Goal: Transaction & Acquisition: Purchase product/service

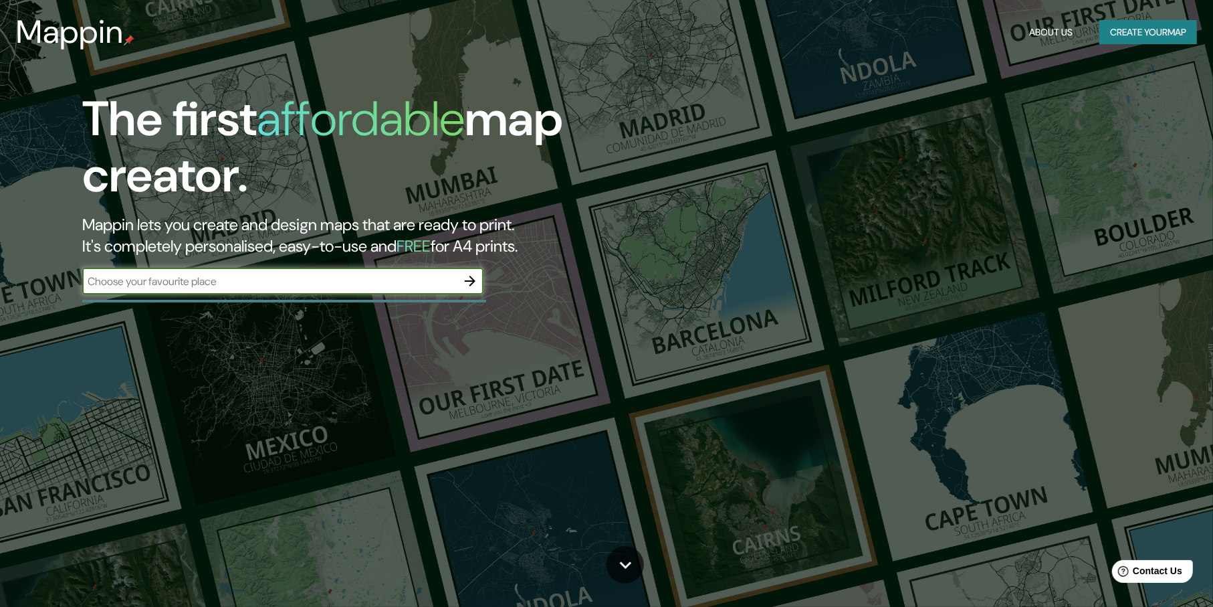
click at [236, 285] on input "text" at bounding box center [269, 281] width 375 height 15
type input "JULIACA"
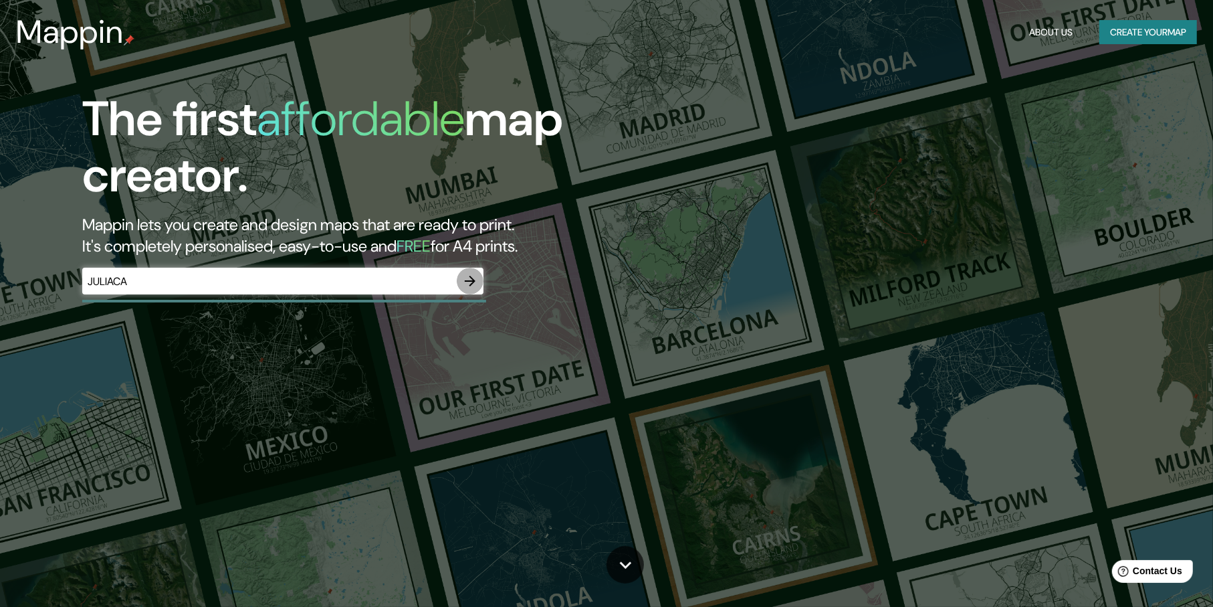
click at [476, 274] on icon "button" at bounding box center [470, 281] width 16 height 16
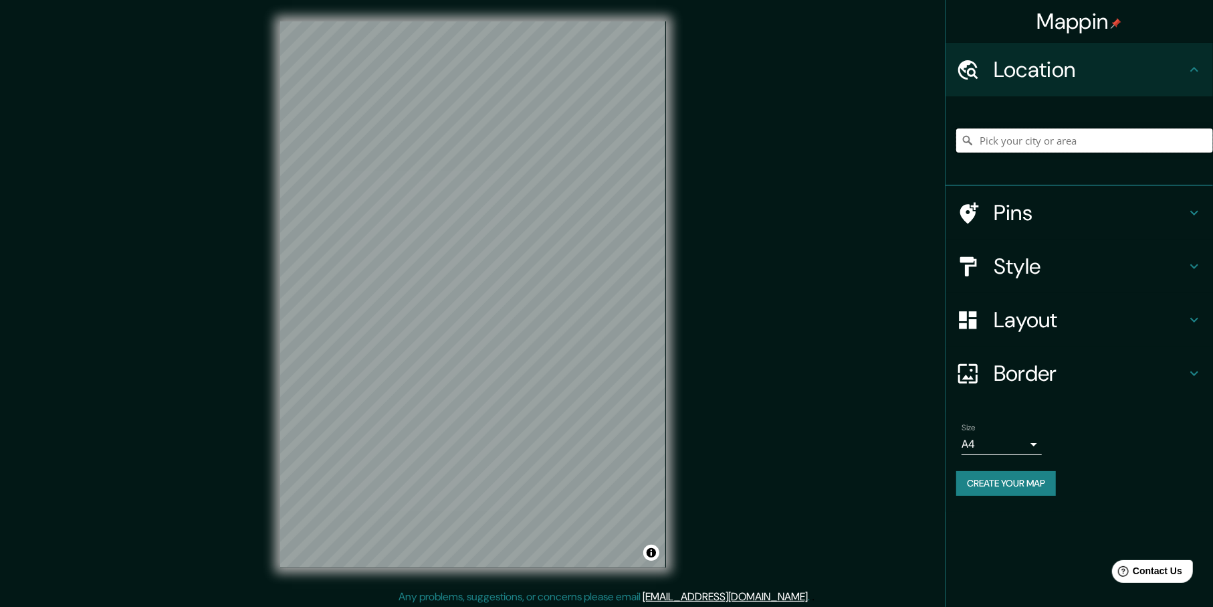
click at [1025, 144] on input "Pick your city or area" at bounding box center [1084, 140] width 257 height 24
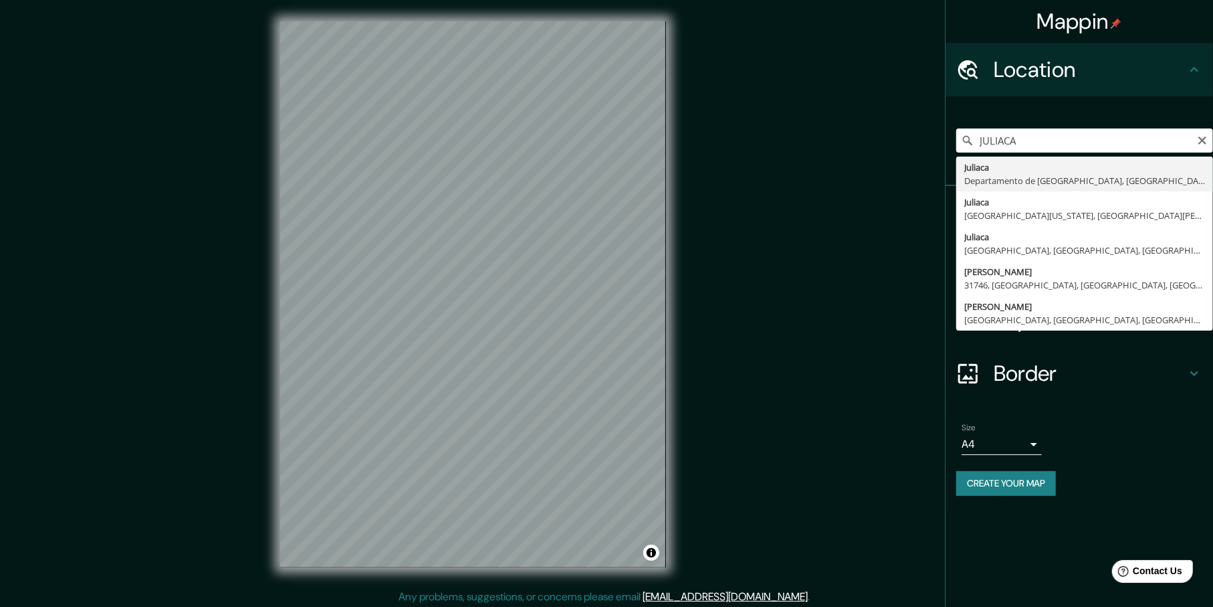
type input "Juliaca, [GEOGRAPHIC_DATA], [GEOGRAPHIC_DATA]"
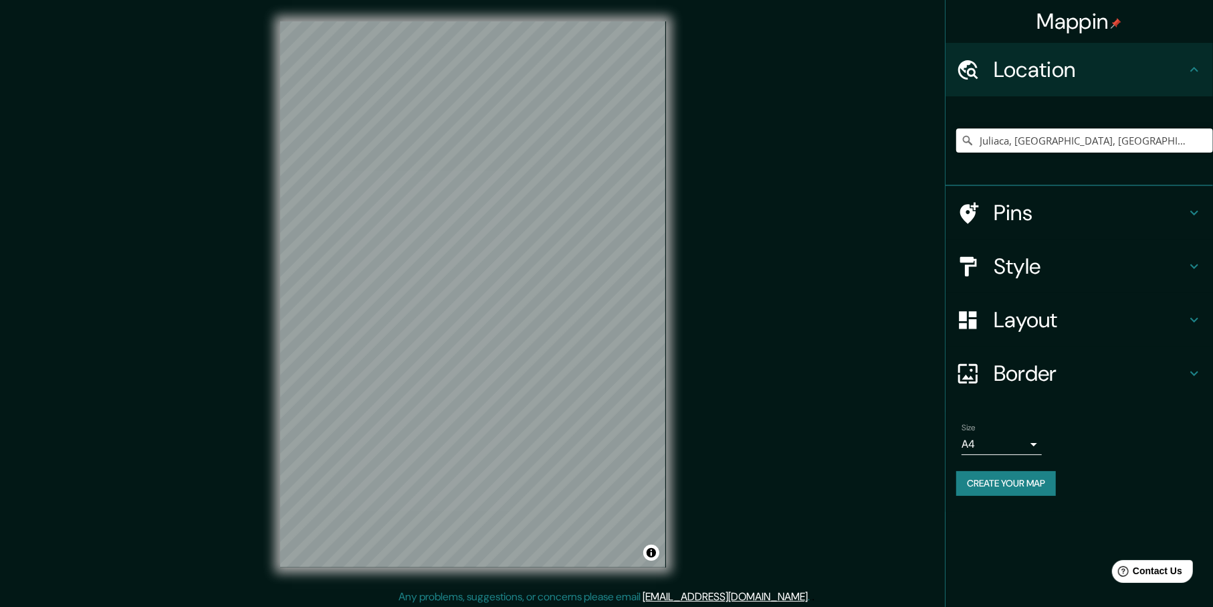
click at [1027, 270] on h4 "Style" at bounding box center [1090, 266] width 193 height 27
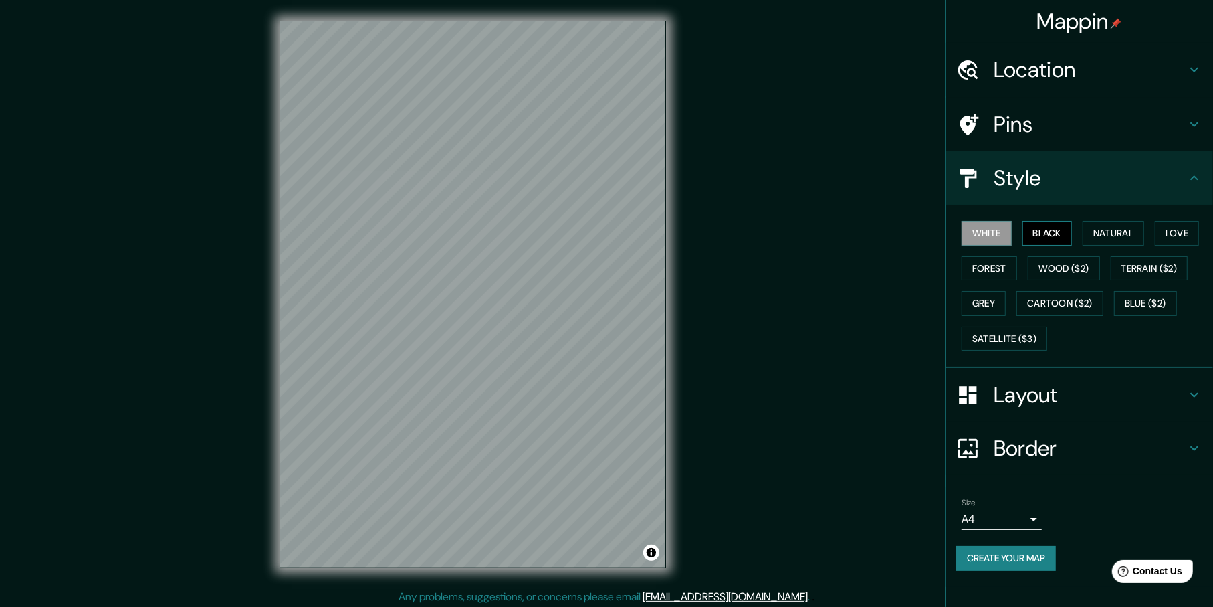
click at [1043, 241] on button "Black" at bounding box center [1048, 233] width 50 height 25
click at [1098, 232] on button "Natural" at bounding box center [1114, 233] width 62 height 25
click at [1077, 252] on div "White Black Natural Love Forest Wood ($2) Terrain ($2) Grey Cartoon ($2) Blue (…" at bounding box center [1084, 285] width 257 height 140
click at [1075, 261] on button "Wood ($2)" at bounding box center [1064, 268] width 72 height 25
click at [1168, 273] on button "Terrain ($2)" at bounding box center [1150, 268] width 78 height 25
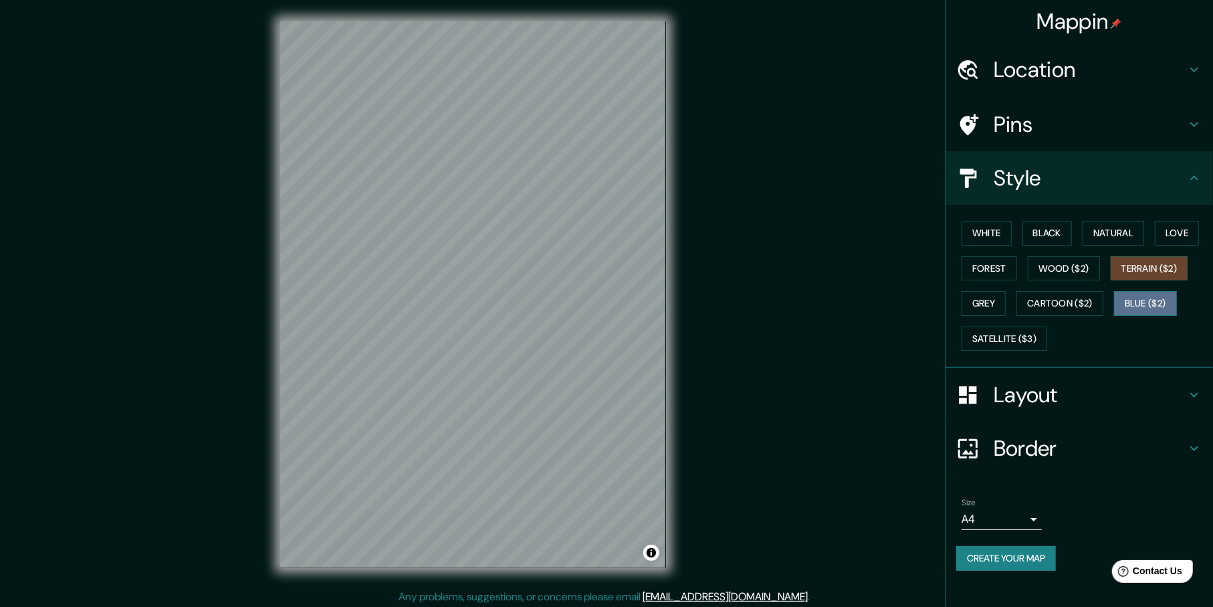
click at [1151, 291] on button "Blue ($2)" at bounding box center [1145, 303] width 63 height 25
click at [1099, 298] on button "Cartoon ($2)" at bounding box center [1060, 303] width 87 height 25
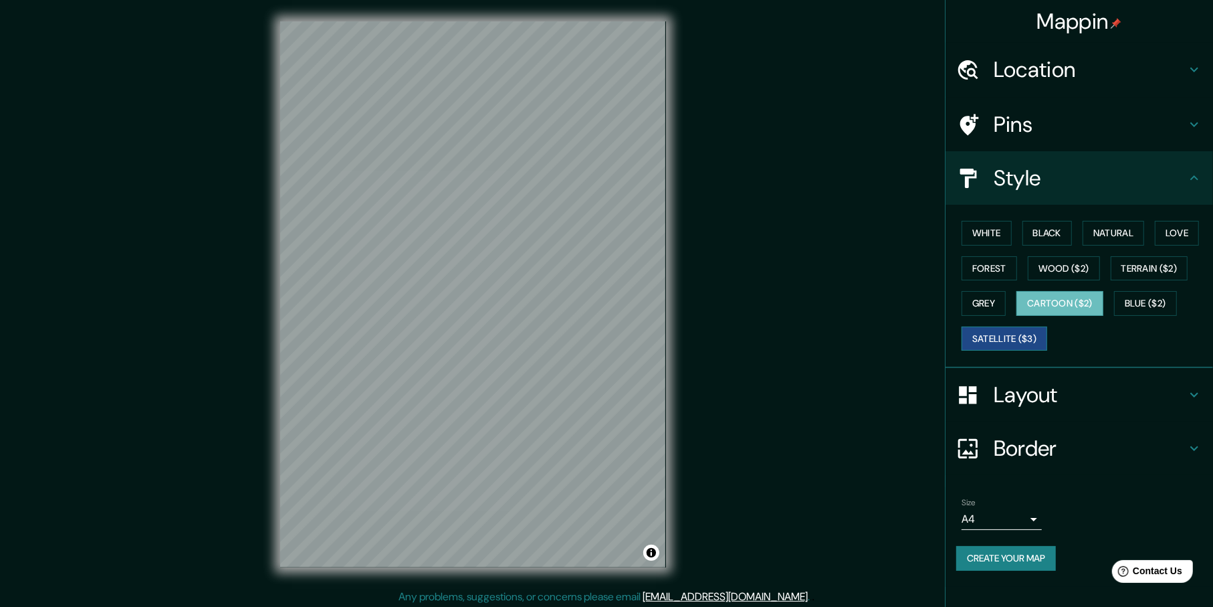
click at [1047, 343] on button "Satellite ($3)" at bounding box center [1005, 338] width 86 height 25
click at [993, 310] on button "Grey" at bounding box center [984, 303] width 44 height 25
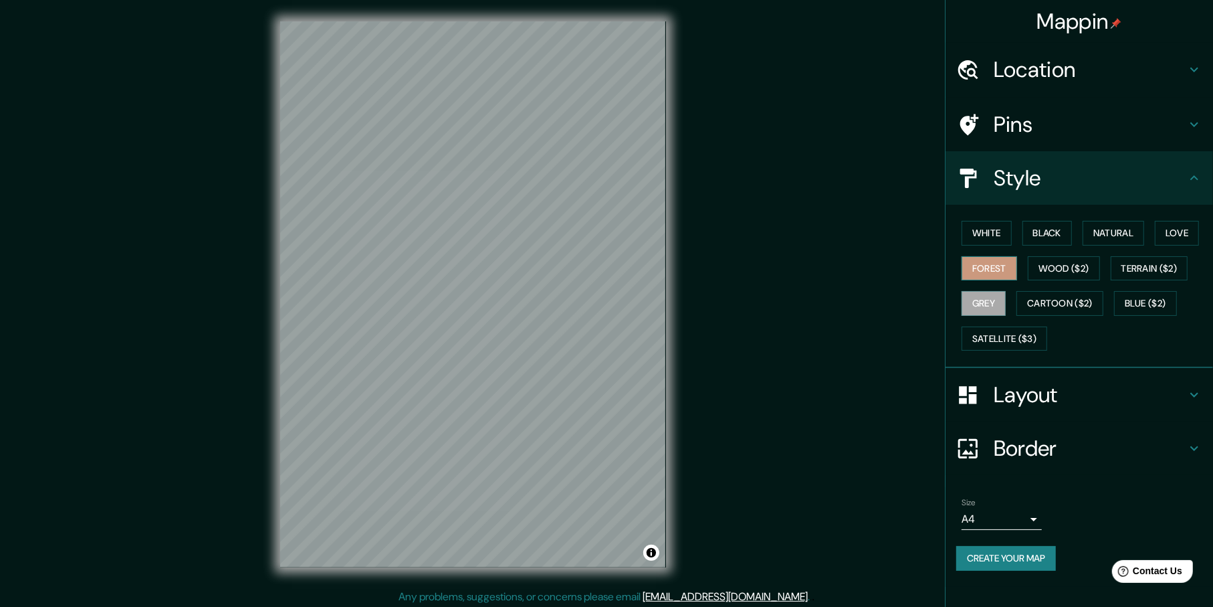
click at [1003, 264] on button "Forest" at bounding box center [990, 268] width 56 height 25
click at [1144, 238] on button "Natural" at bounding box center [1114, 233] width 62 height 25
click at [1163, 233] on button "Love" at bounding box center [1177, 233] width 44 height 25
click at [1057, 259] on button "Wood ($2)" at bounding box center [1064, 268] width 72 height 25
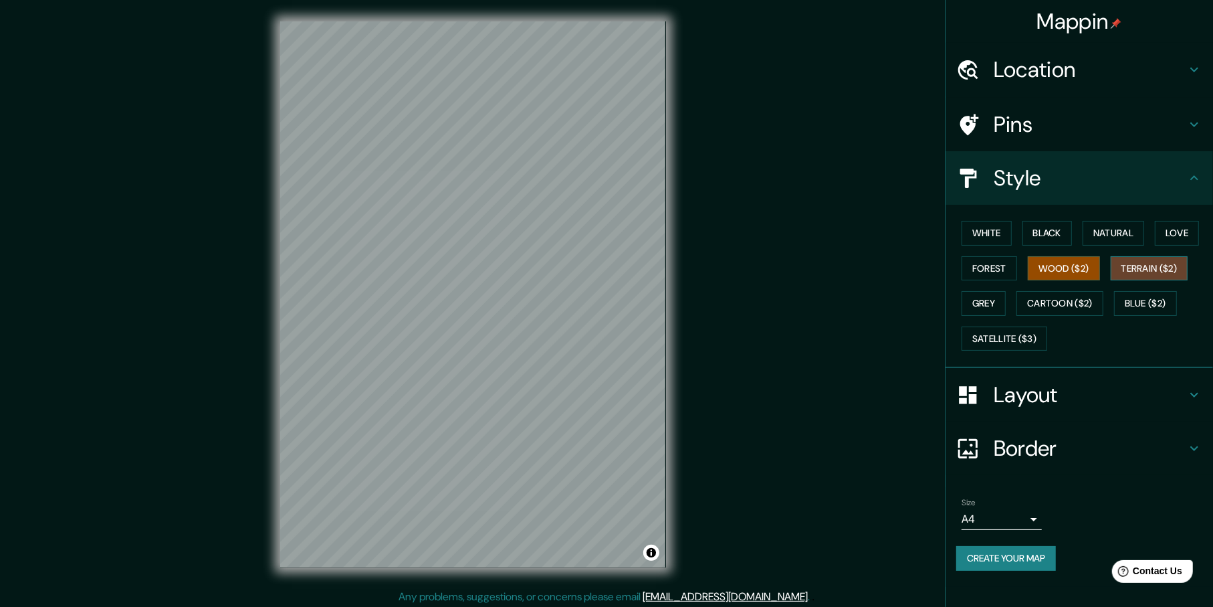
click at [1135, 265] on button "Terrain ($2)" at bounding box center [1150, 268] width 78 height 25
click at [1095, 241] on button "Natural" at bounding box center [1114, 233] width 62 height 25
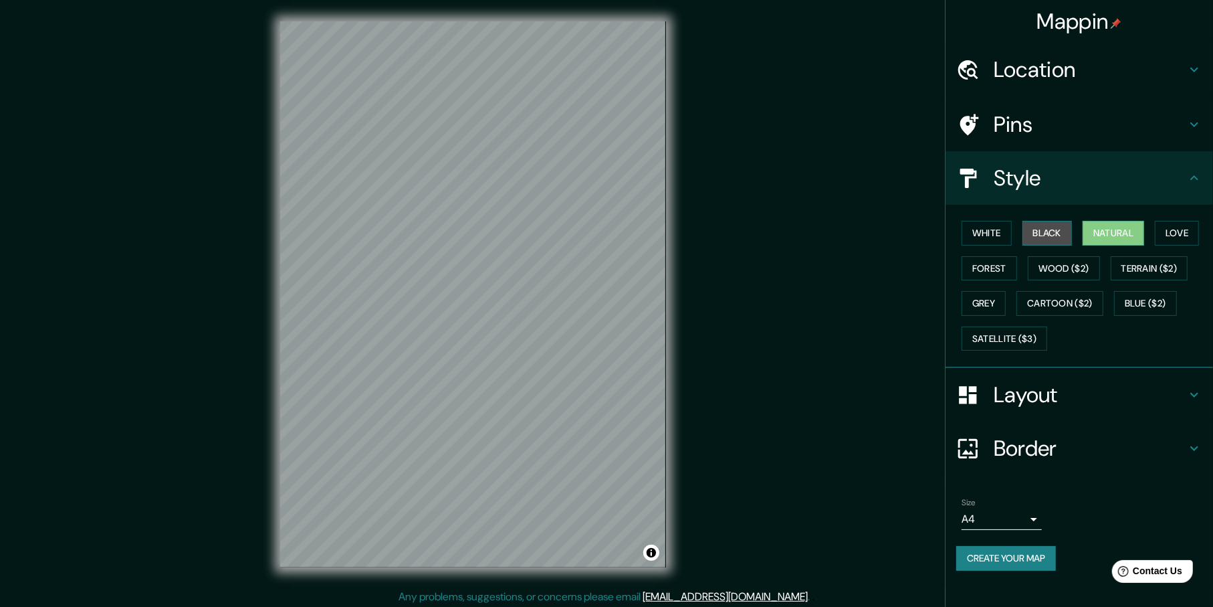
click at [1044, 233] on button "Black" at bounding box center [1048, 233] width 50 height 25
click at [995, 233] on button "White" at bounding box center [987, 233] width 50 height 25
click at [1020, 231] on div "White Black Natural Love Forest Wood ($2) Terrain ($2) Grey Cartoon ($2) Blue (…" at bounding box center [1084, 285] width 257 height 140
click at [1040, 227] on button "Black" at bounding box center [1048, 233] width 50 height 25
click at [1100, 225] on button "Natural" at bounding box center [1114, 233] width 62 height 25
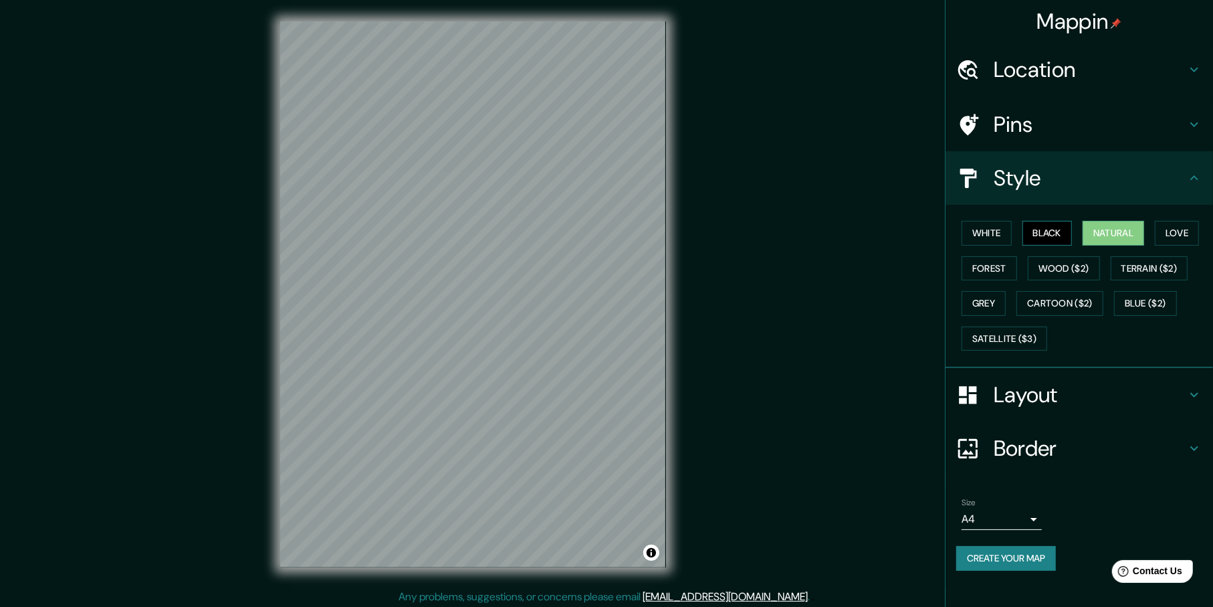
click at [1059, 221] on button "Black" at bounding box center [1048, 233] width 50 height 25
click at [1060, 393] on h4 "Layout" at bounding box center [1090, 394] width 193 height 27
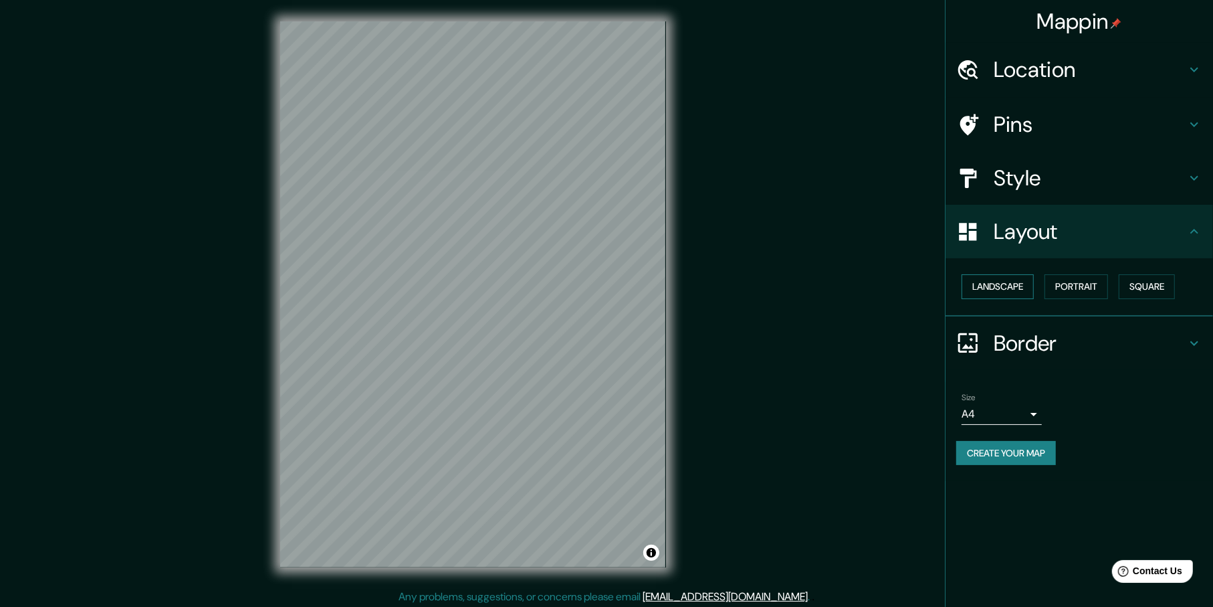
click at [1027, 284] on button "Landscape" at bounding box center [998, 286] width 72 height 25
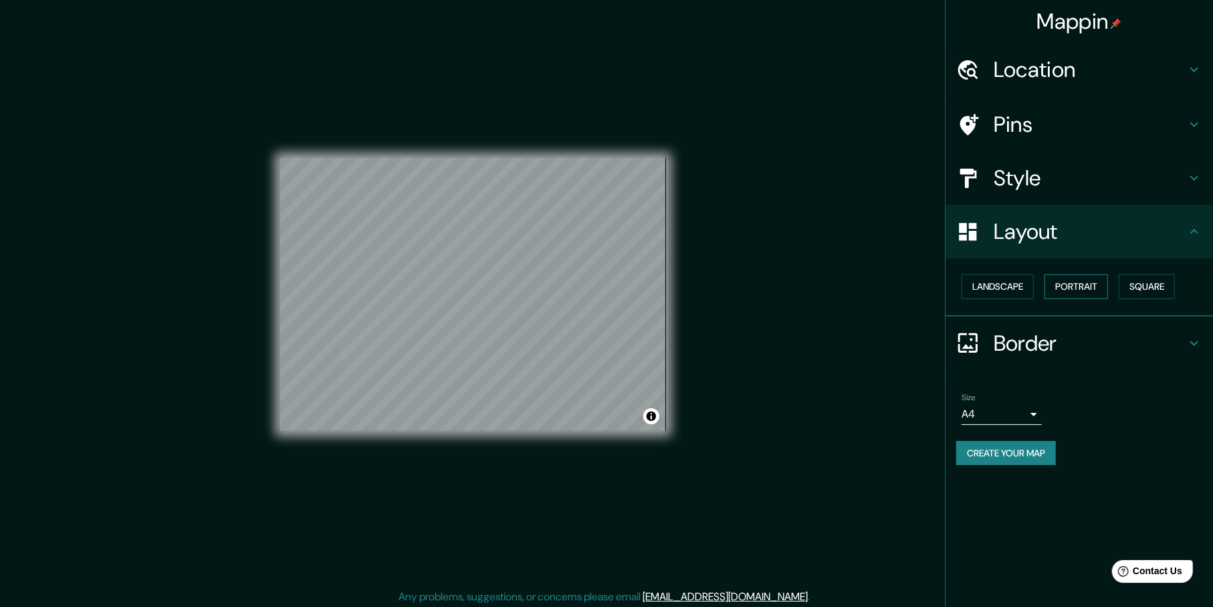
click at [1069, 282] on button "Portrait" at bounding box center [1077, 286] width 64 height 25
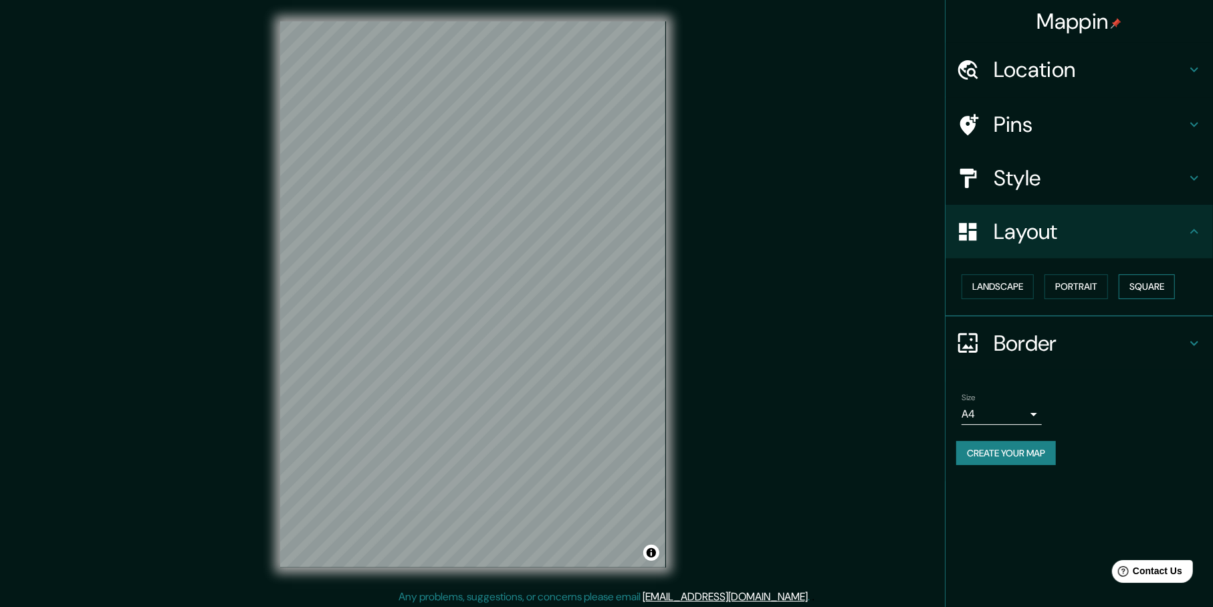
click at [1155, 286] on button "Square" at bounding box center [1147, 286] width 56 height 25
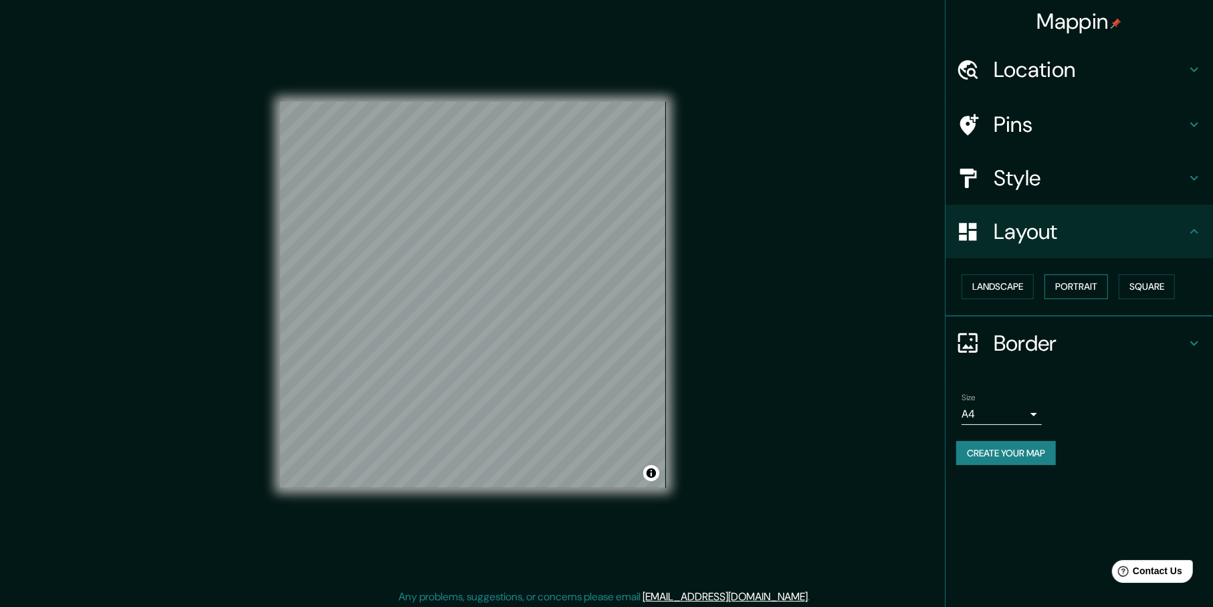
click at [1100, 284] on button "Portrait" at bounding box center [1077, 286] width 64 height 25
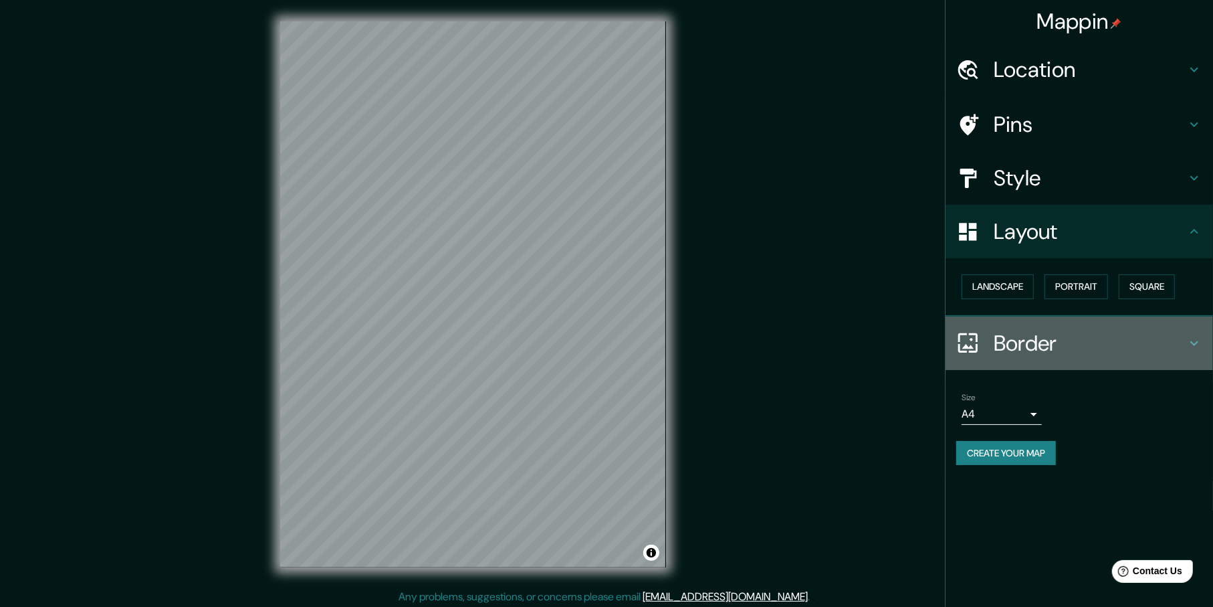
click at [1037, 332] on h4 "Border" at bounding box center [1090, 343] width 193 height 27
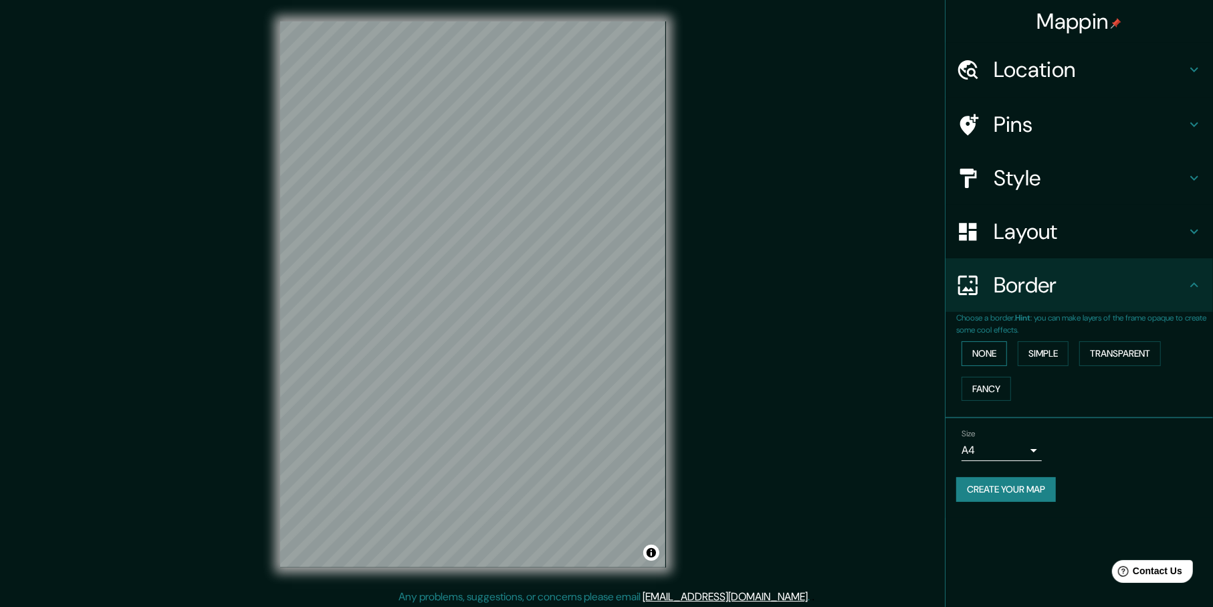
click at [1007, 352] on button "None" at bounding box center [984, 353] width 45 height 25
click at [999, 350] on button "None" at bounding box center [984, 353] width 45 height 25
click at [1023, 352] on button "Simple" at bounding box center [1043, 353] width 51 height 25
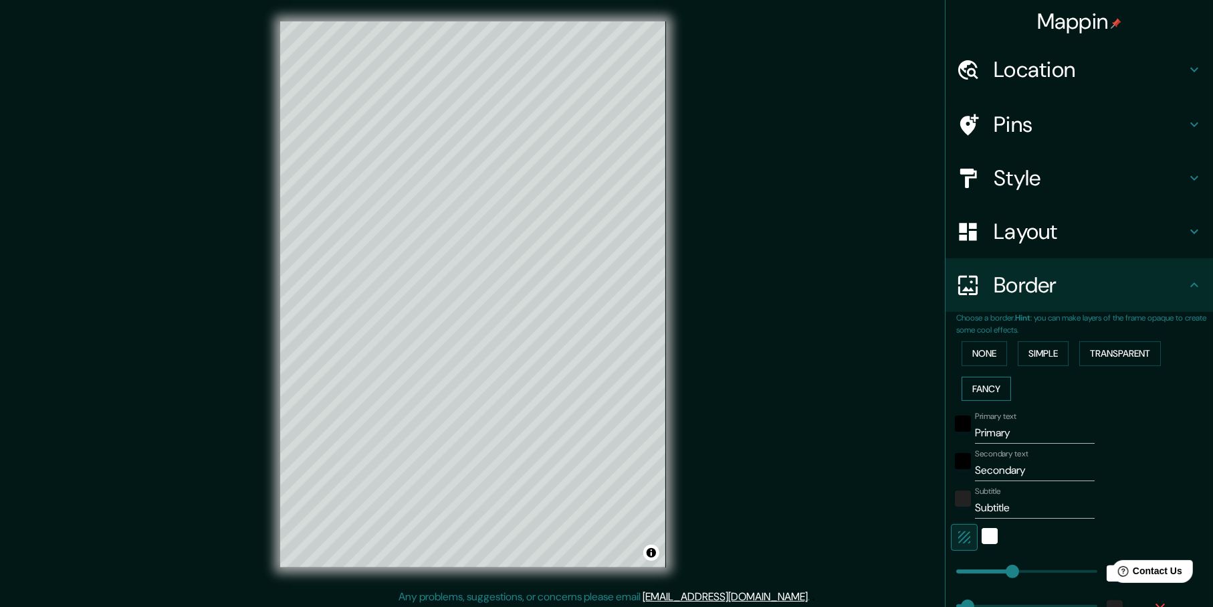
click at [990, 381] on button "Fancy" at bounding box center [986, 389] width 49 height 25
click at [1126, 354] on button "Transparent" at bounding box center [1120, 353] width 82 height 25
click at [976, 358] on button "None" at bounding box center [984, 353] width 45 height 25
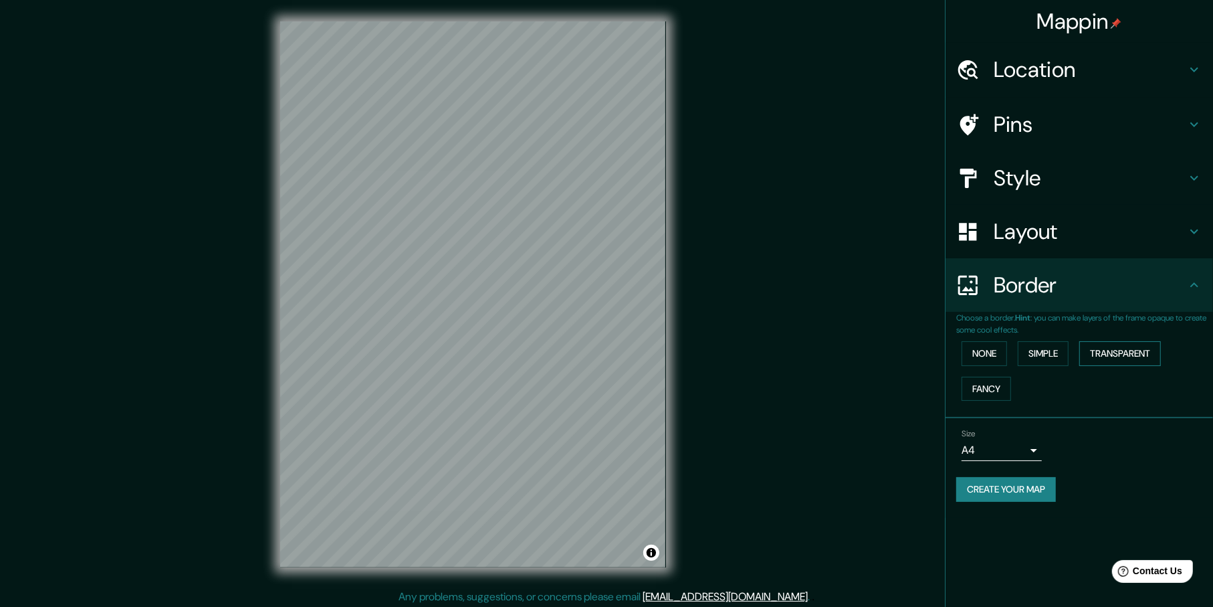
click at [1150, 362] on button "Transparent" at bounding box center [1120, 353] width 82 height 25
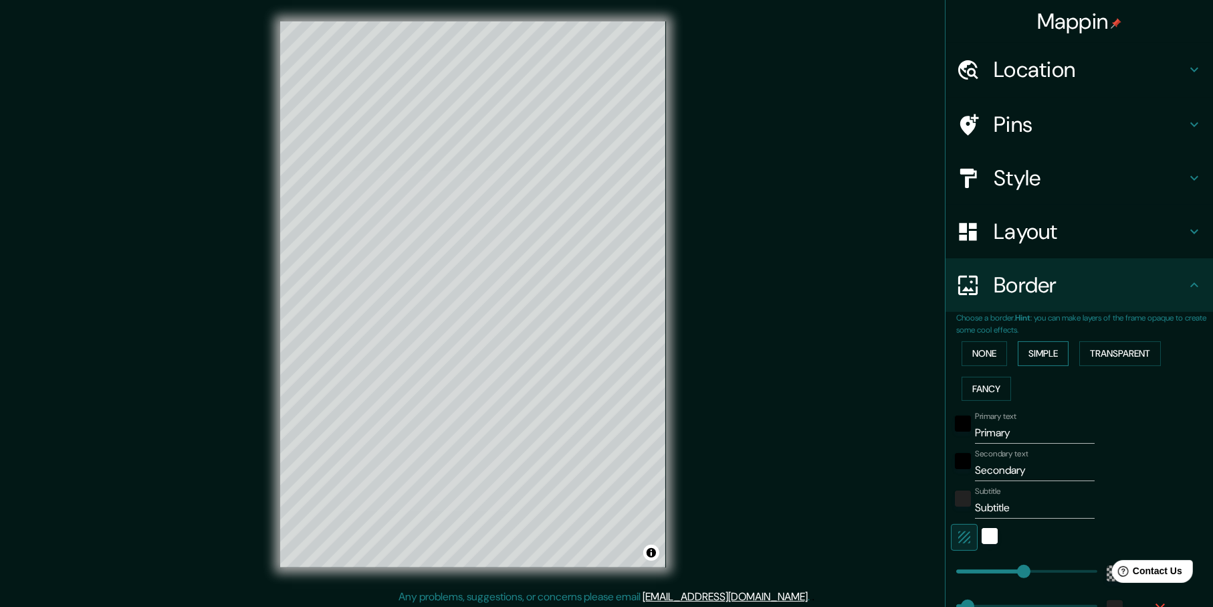
click at [1018, 352] on button "Simple" at bounding box center [1043, 353] width 51 height 25
click at [980, 373] on div "None Simple Transparent Fancy" at bounding box center [1084, 371] width 257 height 70
click at [1112, 348] on button "Transparent" at bounding box center [1120, 353] width 82 height 25
click at [969, 354] on button "None" at bounding box center [984, 353] width 45 height 25
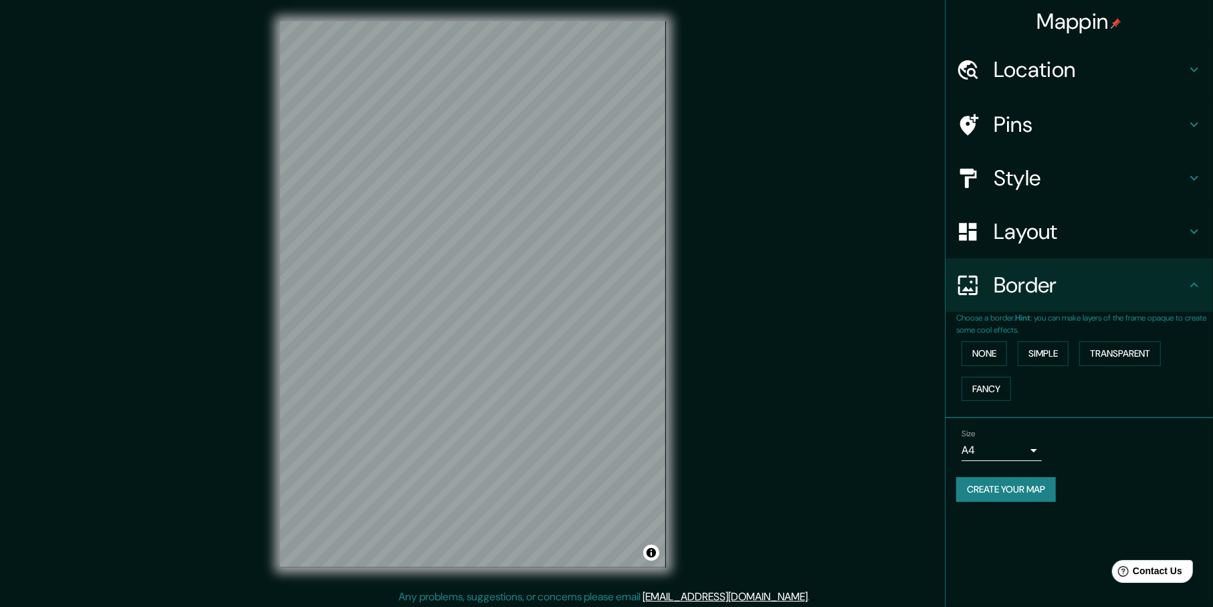
click at [1069, 234] on h4 "Layout" at bounding box center [1090, 231] width 193 height 27
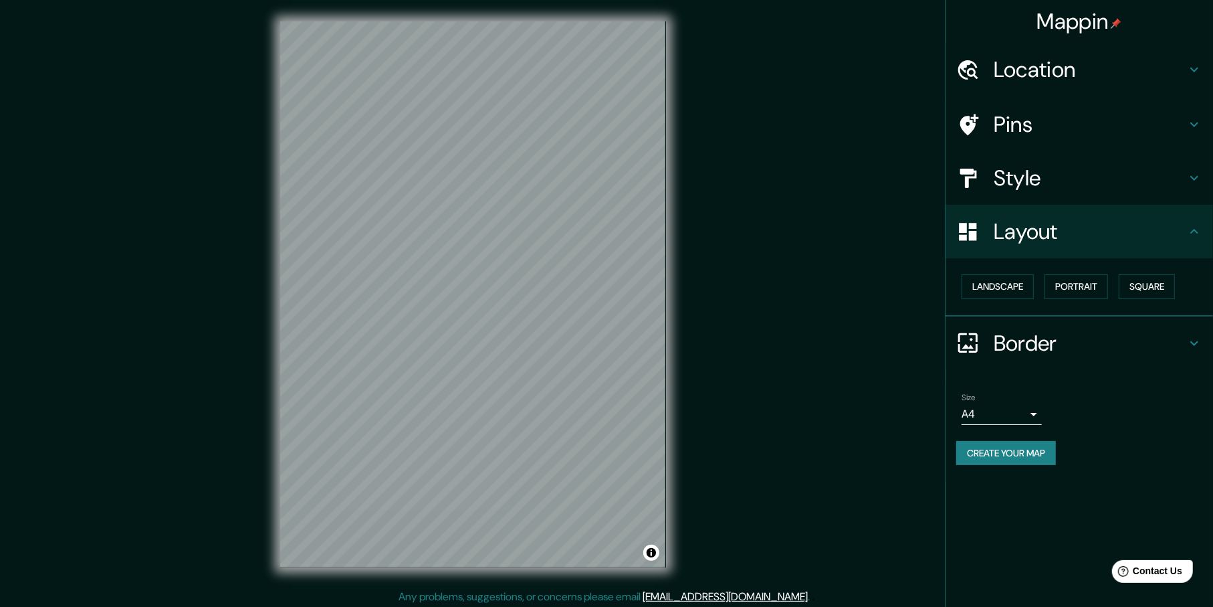
click at [1080, 187] on h4 "Style" at bounding box center [1090, 178] width 193 height 27
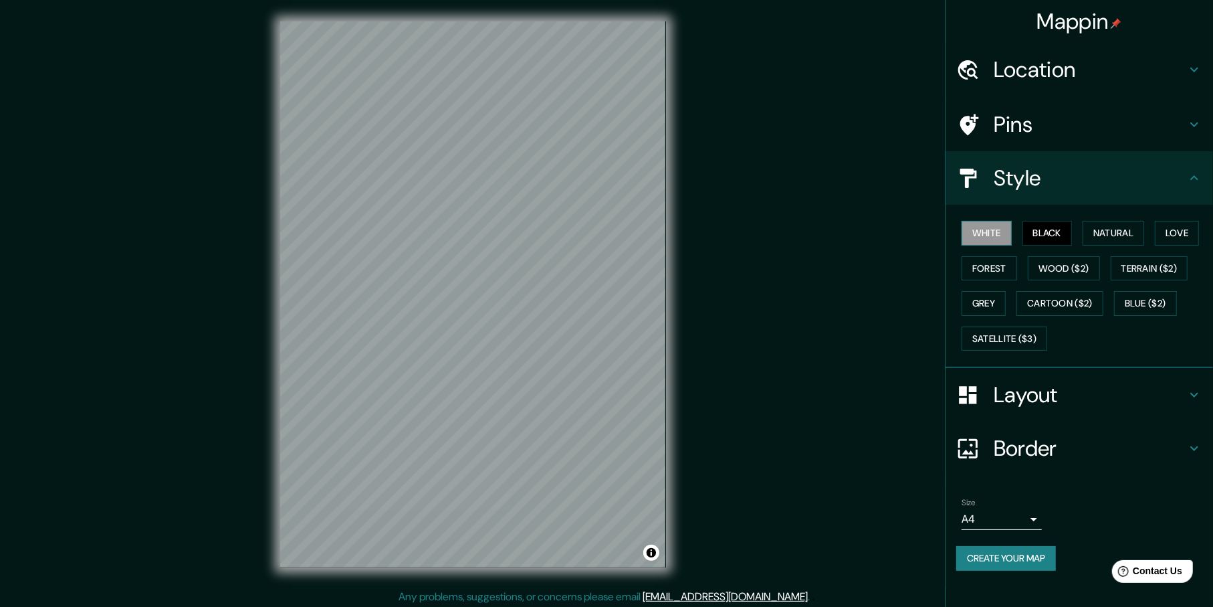
click at [995, 233] on button "White" at bounding box center [987, 233] width 50 height 25
click at [1023, 229] on div "White Black Natural Love Forest Wood ($2) Terrain ($2) Grey Cartoon ($2) Blue (…" at bounding box center [1084, 285] width 257 height 140
click at [1030, 226] on button "Black" at bounding box center [1048, 233] width 50 height 25
click at [1093, 142] on div "Pins" at bounding box center [1080, 125] width 268 height 54
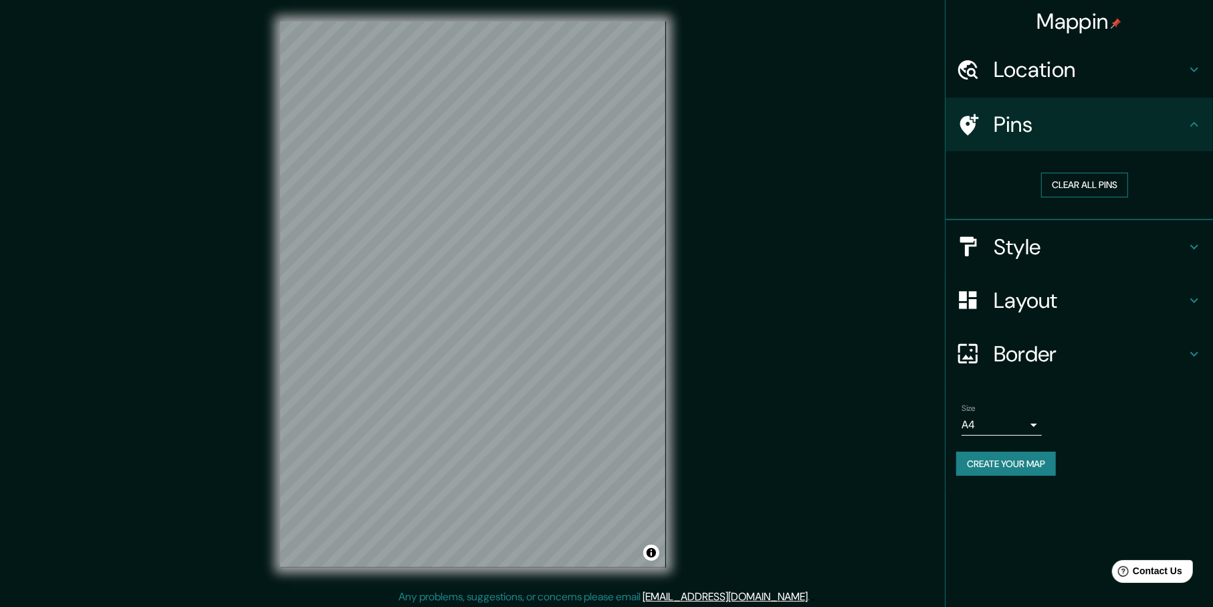
click at [1092, 184] on button "Clear all pins" at bounding box center [1084, 185] width 87 height 25
click at [1084, 181] on button "Clear all pins" at bounding box center [1084, 185] width 87 height 25
click at [1070, 128] on h4 "Pins" at bounding box center [1090, 124] width 193 height 27
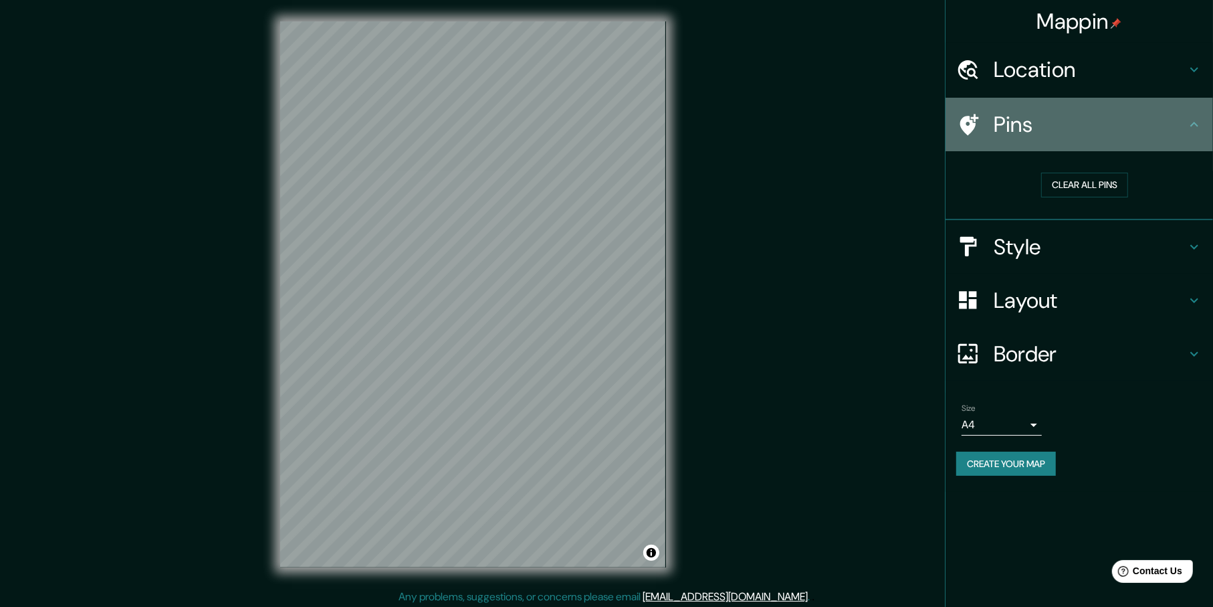
click at [1003, 135] on h4 "Pins" at bounding box center [1090, 124] width 193 height 27
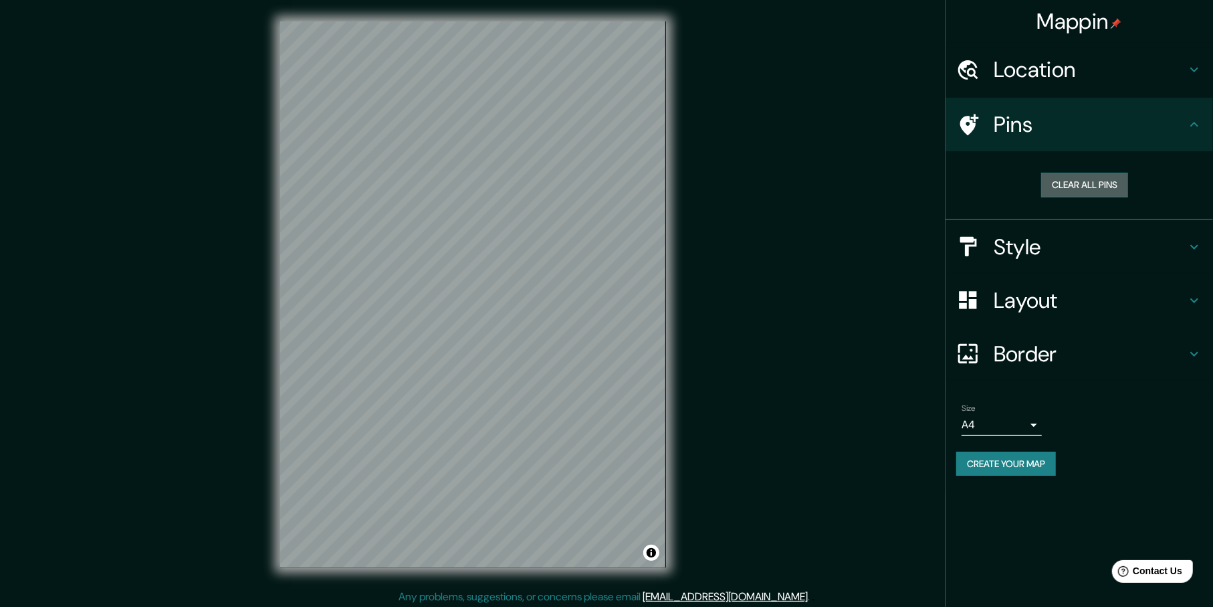
click at [1059, 189] on button "Clear all pins" at bounding box center [1084, 185] width 87 height 25
drag, startPoint x: 1059, startPoint y: 189, endPoint x: 856, endPoint y: 209, distance: 204.3
click at [858, 209] on div "Mappin Location [GEOGRAPHIC_DATA], [GEOGRAPHIC_DATA], [GEOGRAPHIC_DATA] Pins Cl…" at bounding box center [606, 305] width 1213 height 610
click at [1019, 426] on body "Mappin Location [GEOGRAPHIC_DATA], [GEOGRAPHIC_DATA], [GEOGRAPHIC_DATA] Pins Cl…" at bounding box center [606, 303] width 1213 height 607
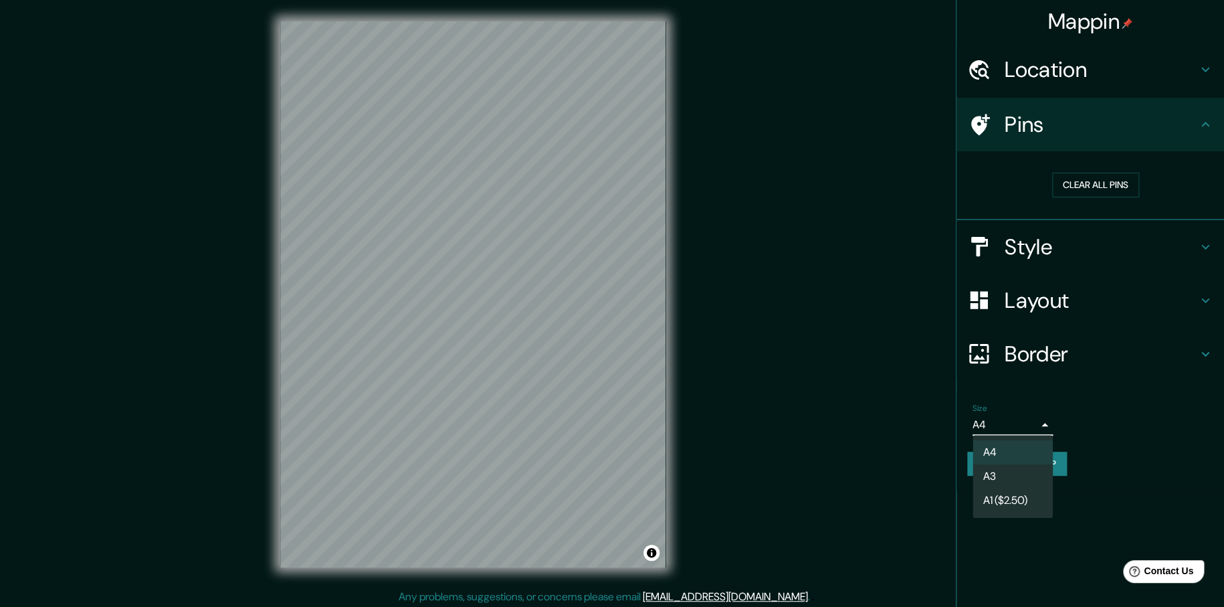
click at [1013, 482] on li "A3" at bounding box center [1012, 476] width 80 height 24
type input "a4"
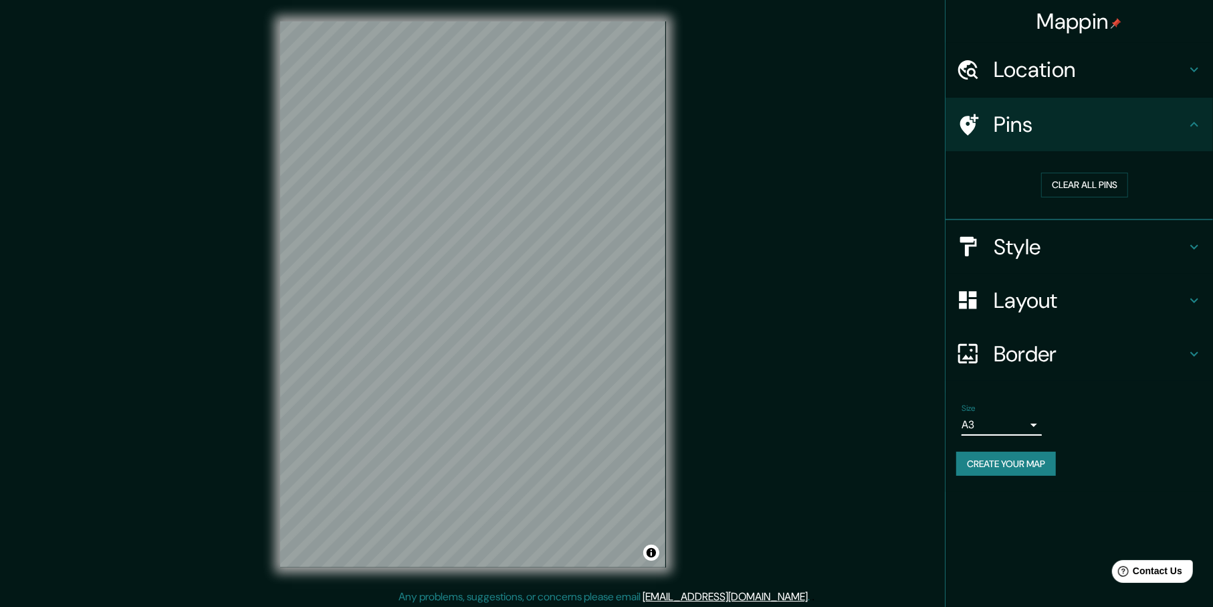
click at [1057, 95] on div "Location" at bounding box center [1080, 70] width 268 height 54
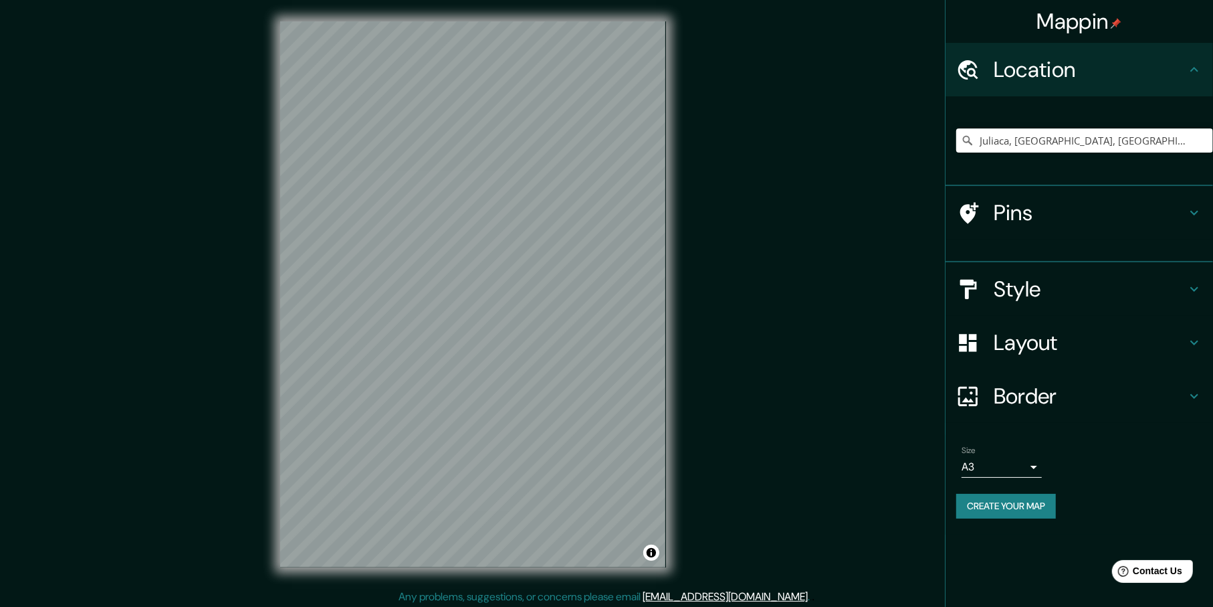
click at [1068, 88] on div "Location" at bounding box center [1080, 70] width 268 height 54
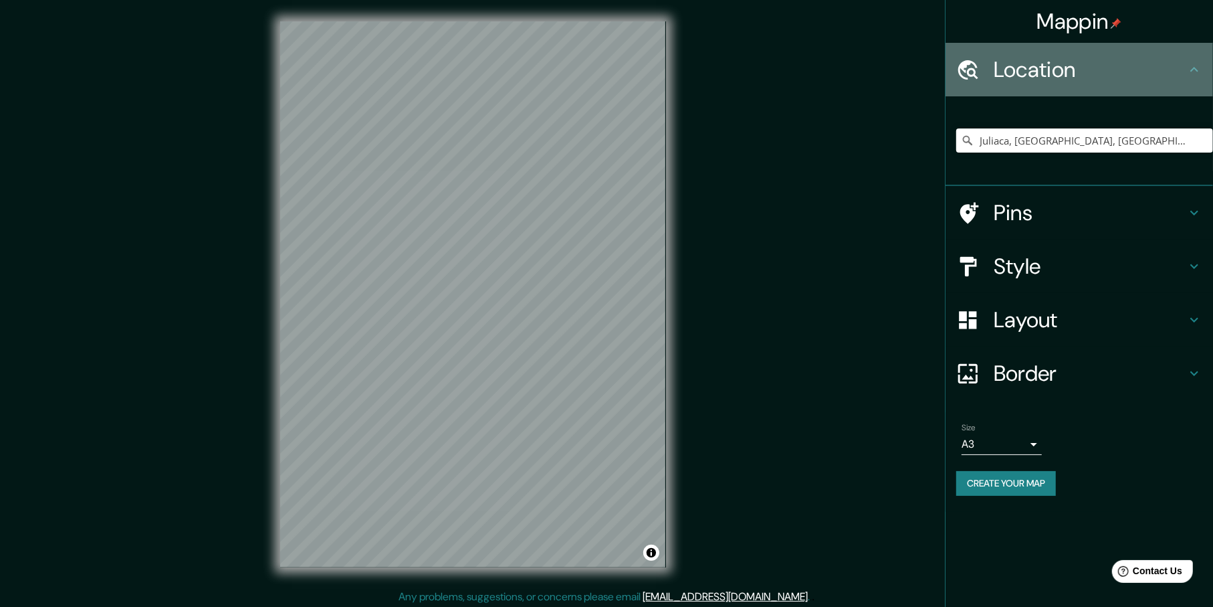
click at [1068, 88] on div "Location" at bounding box center [1080, 70] width 268 height 54
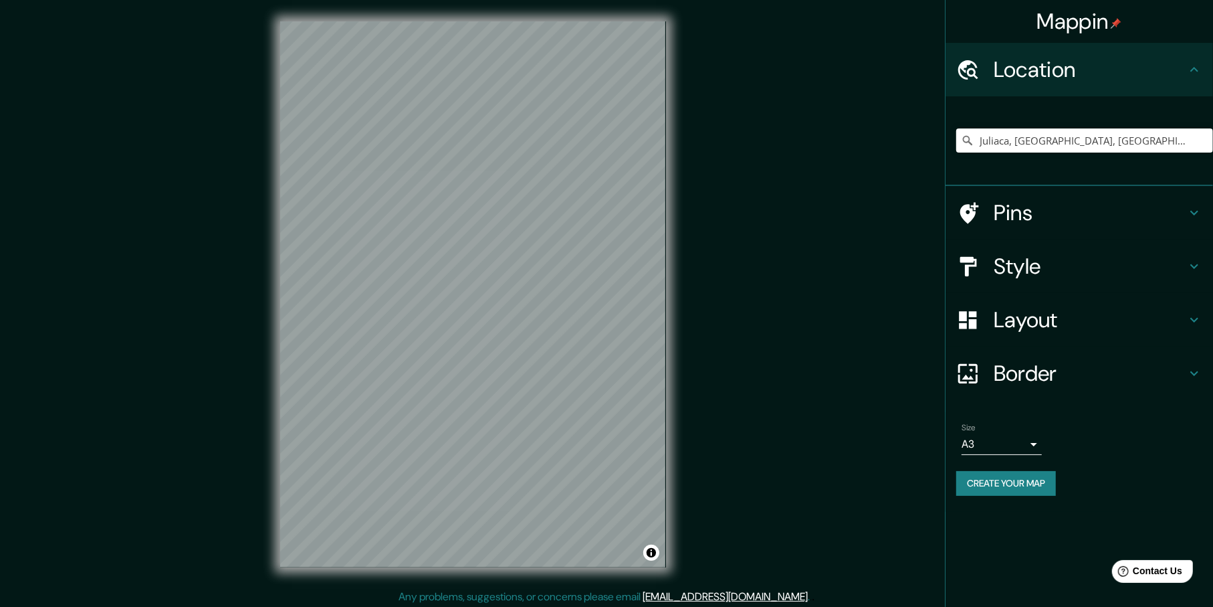
click at [670, 340] on div "© Mapbox © OpenStreetMap Improve this map" at bounding box center [473, 294] width 429 height 589
click at [383, 0] on html "Mappin Location [GEOGRAPHIC_DATA], [GEOGRAPHIC_DATA], [GEOGRAPHIC_DATA] Pins St…" at bounding box center [606, 303] width 1213 height 607
click at [1027, 274] on h4 "Style" at bounding box center [1090, 266] width 193 height 27
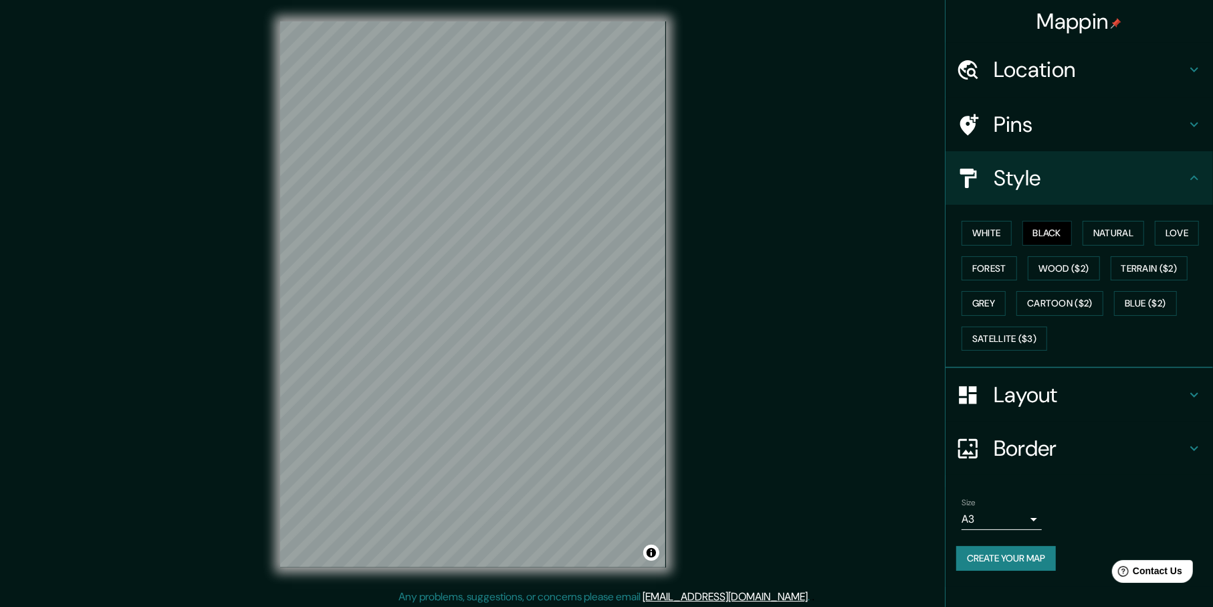
drag, startPoint x: 1047, startPoint y: 433, endPoint x: 1049, endPoint y: 414, distance: 18.9
click at [1047, 432] on div "Border" at bounding box center [1080, 448] width 268 height 54
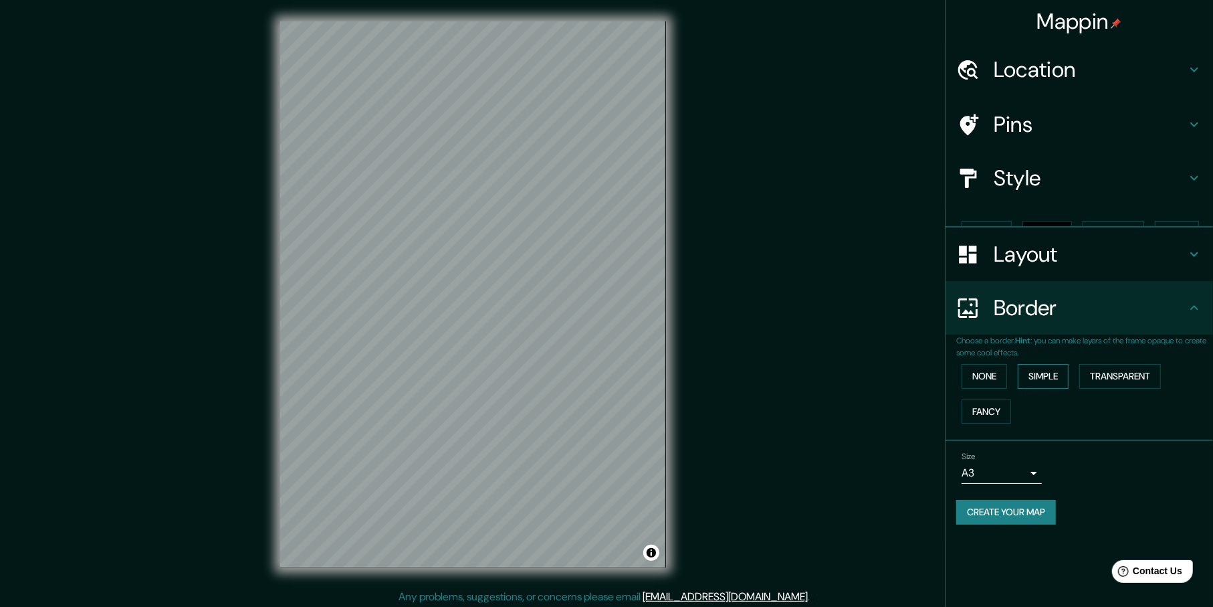
click at [1049, 411] on div "None Simple Transparent Fancy" at bounding box center [1084, 393] width 257 height 70
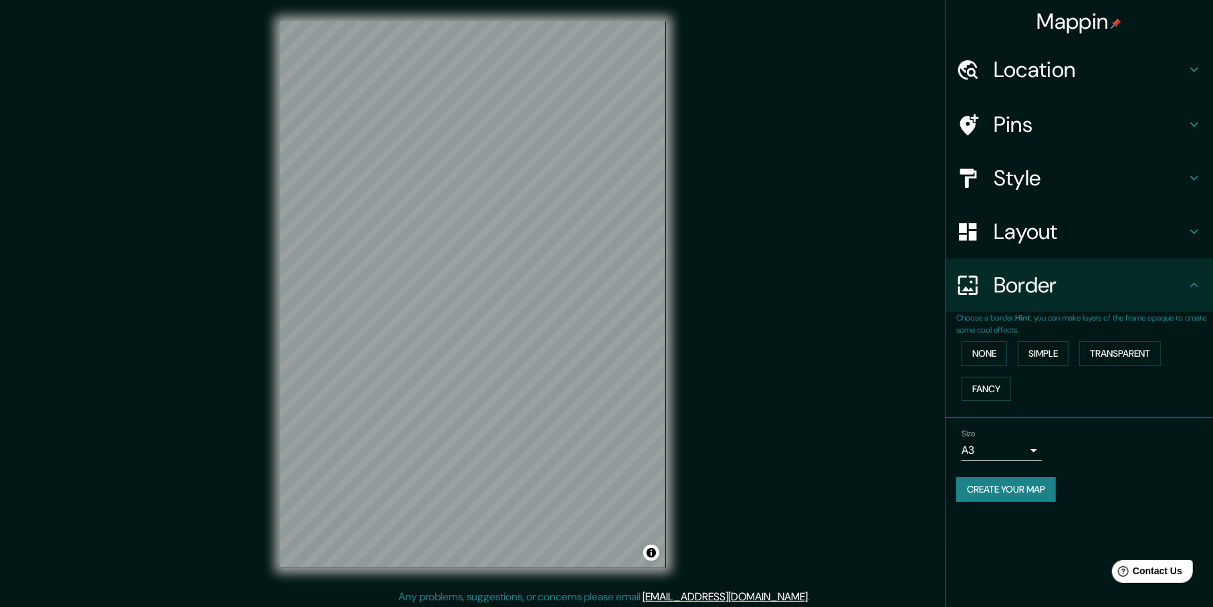
click at [1048, 249] on div "Layout" at bounding box center [1080, 232] width 268 height 54
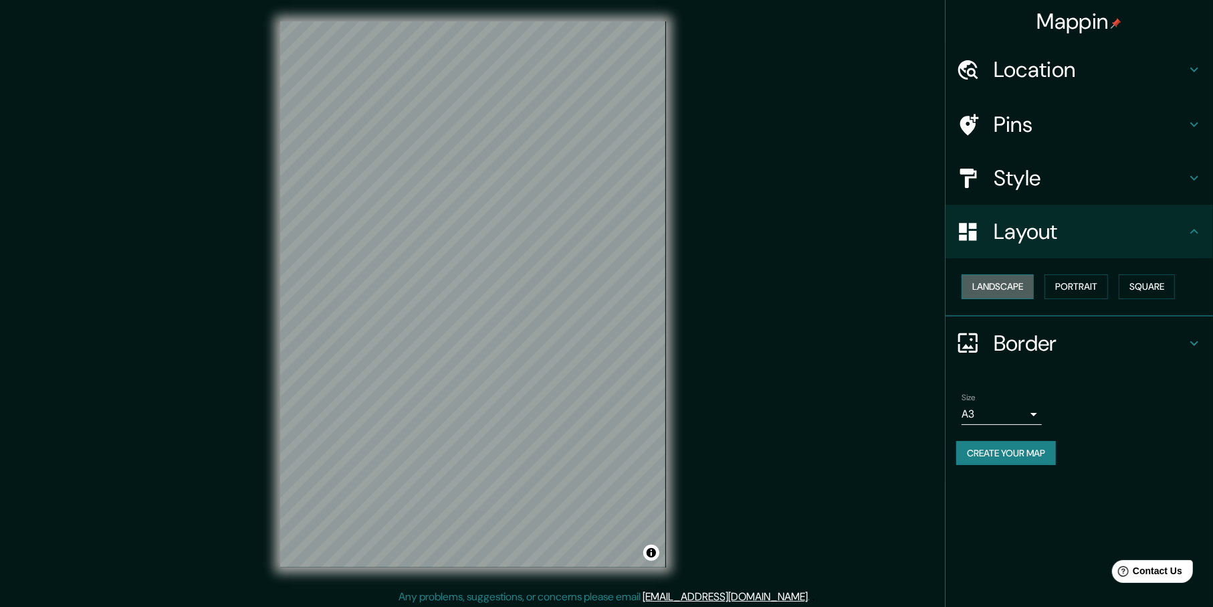
click at [1006, 280] on button "Landscape" at bounding box center [998, 286] width 72 height 25
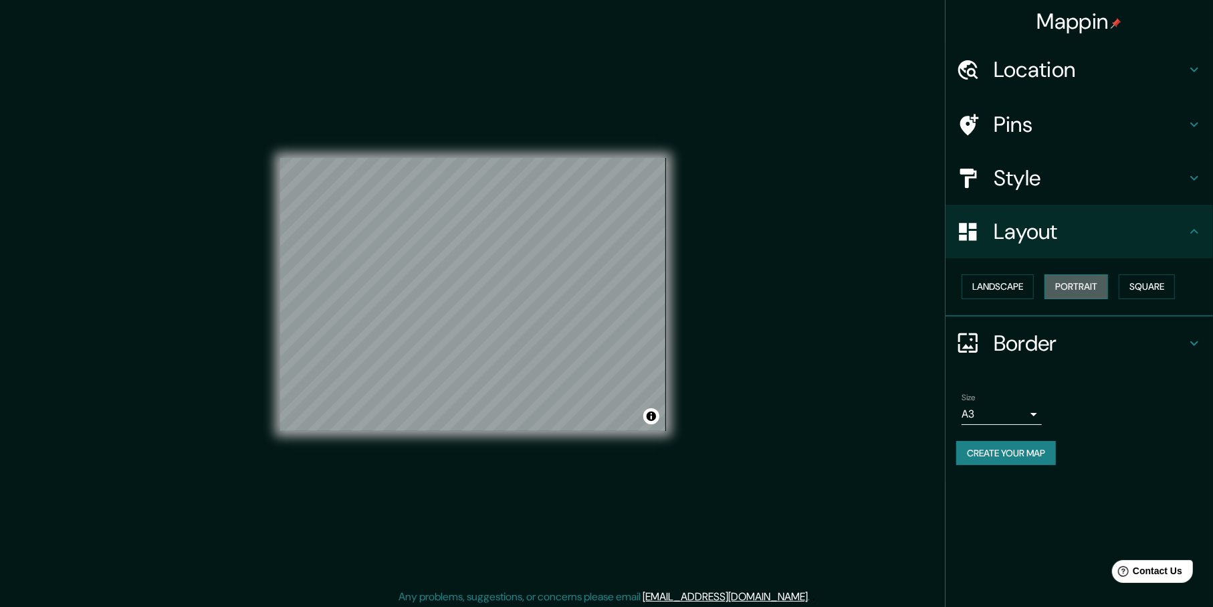
click at [1055, 282] on button "Portrait" at bounding box center [1077, 286] width 64 height 25
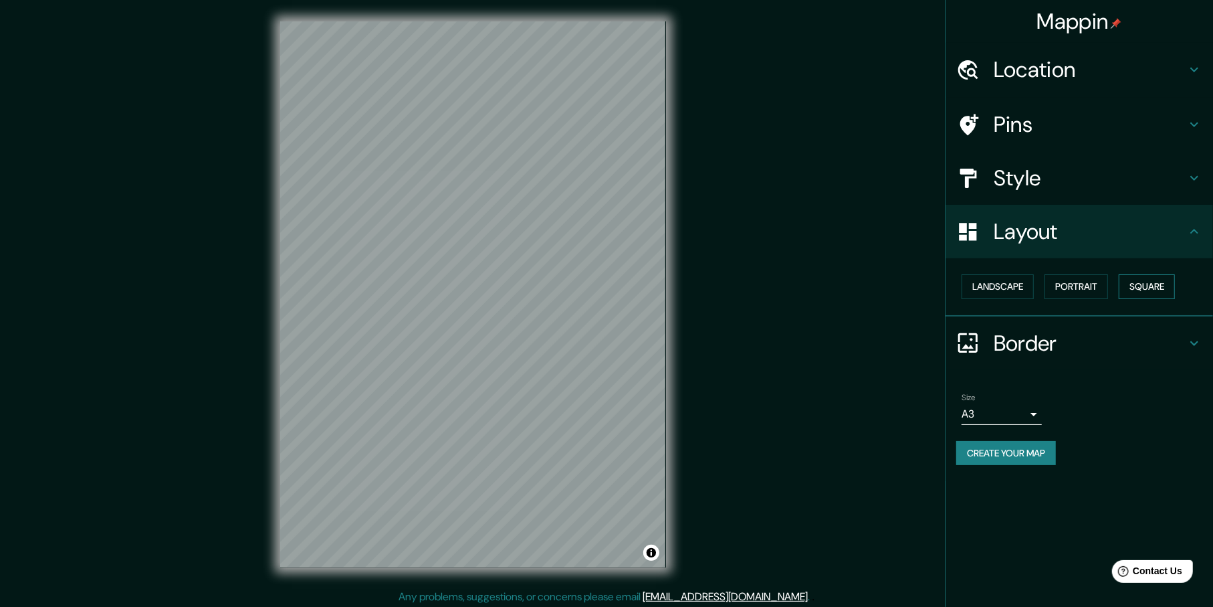
click at [1124, 294] on button "Square" at bounding box center [1147, 286] width 56 height 25
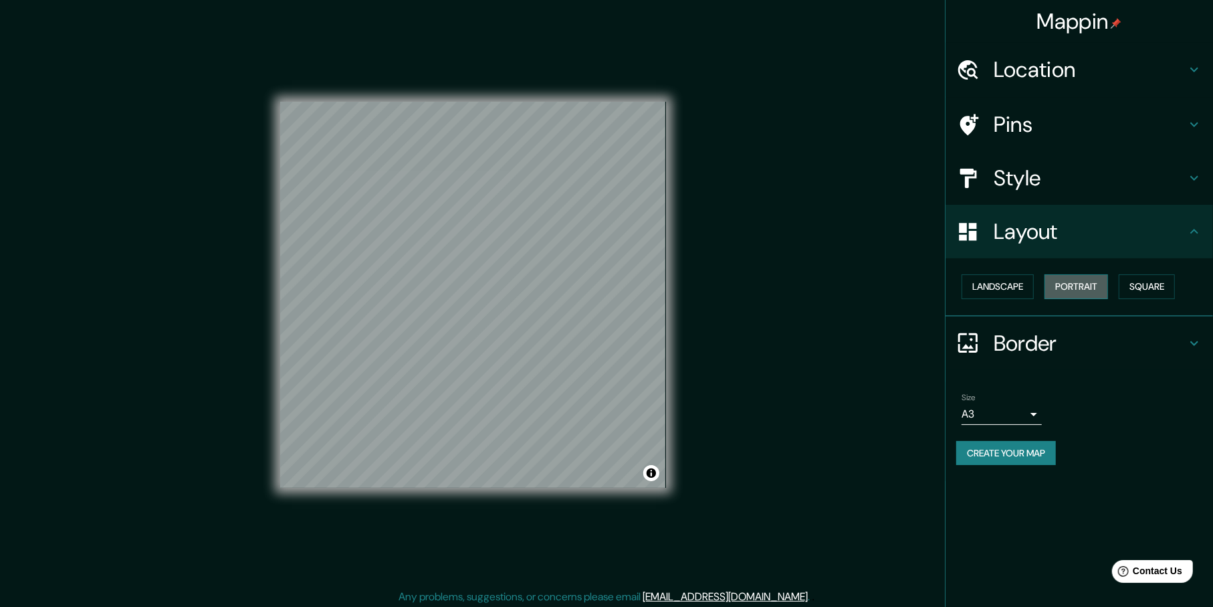
click at [1094, 292] on button "Portrait" at bounding box center [1077, 286] width 64 height 25
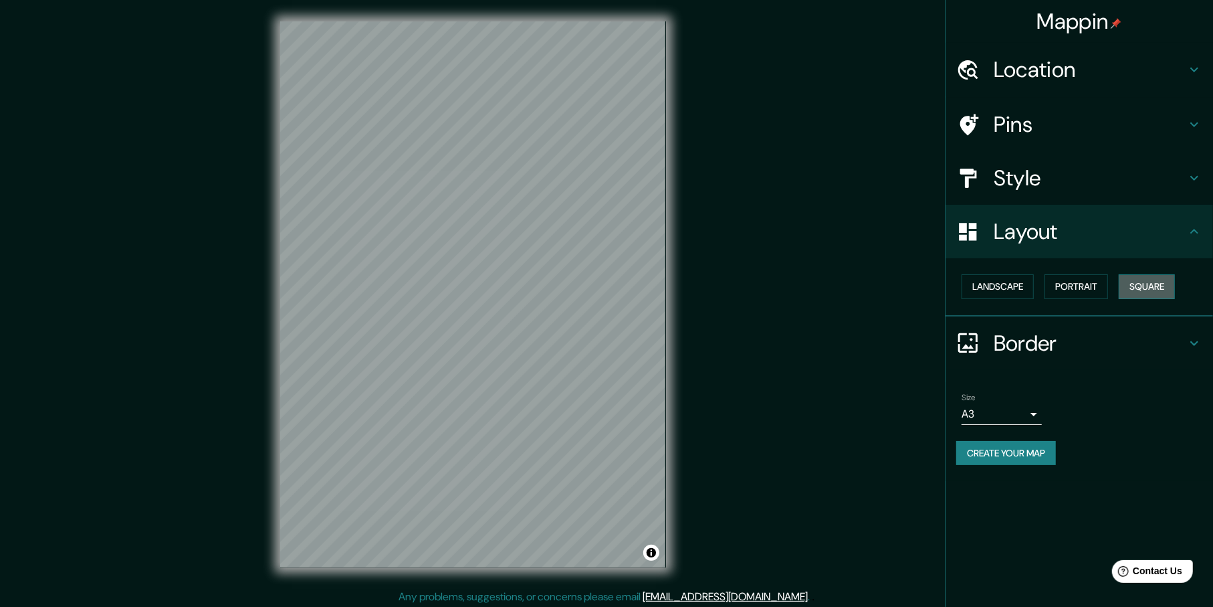
click at [1128, 284] on button "Square" at bounding box center [1147, 286] width 56 height 25
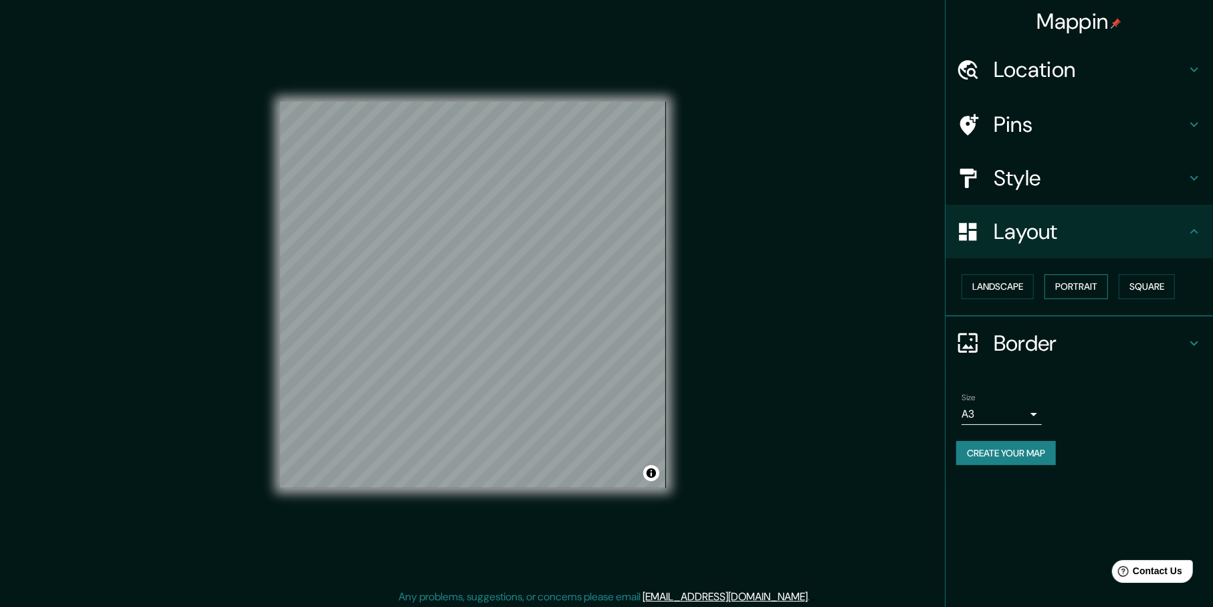
click at [1073, 290] on button "Portrait" at bounding box center [1077, 286] width 64 height 25
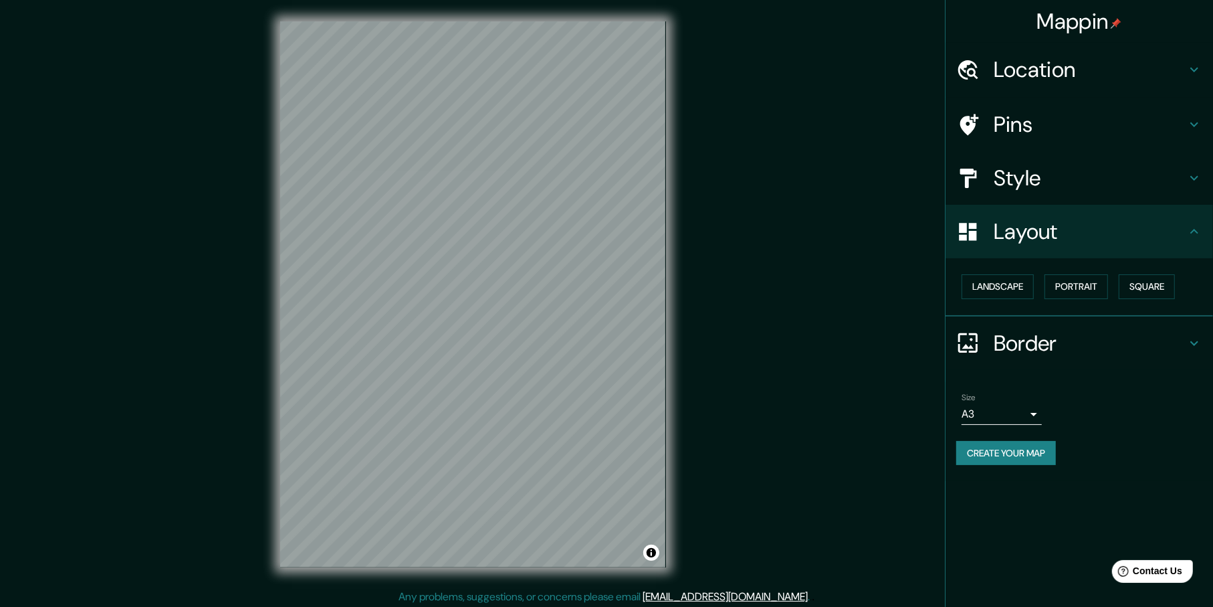
click at [1085, 177] on h4 "Style" at bounding box center [1090, 178] width 193 height 27
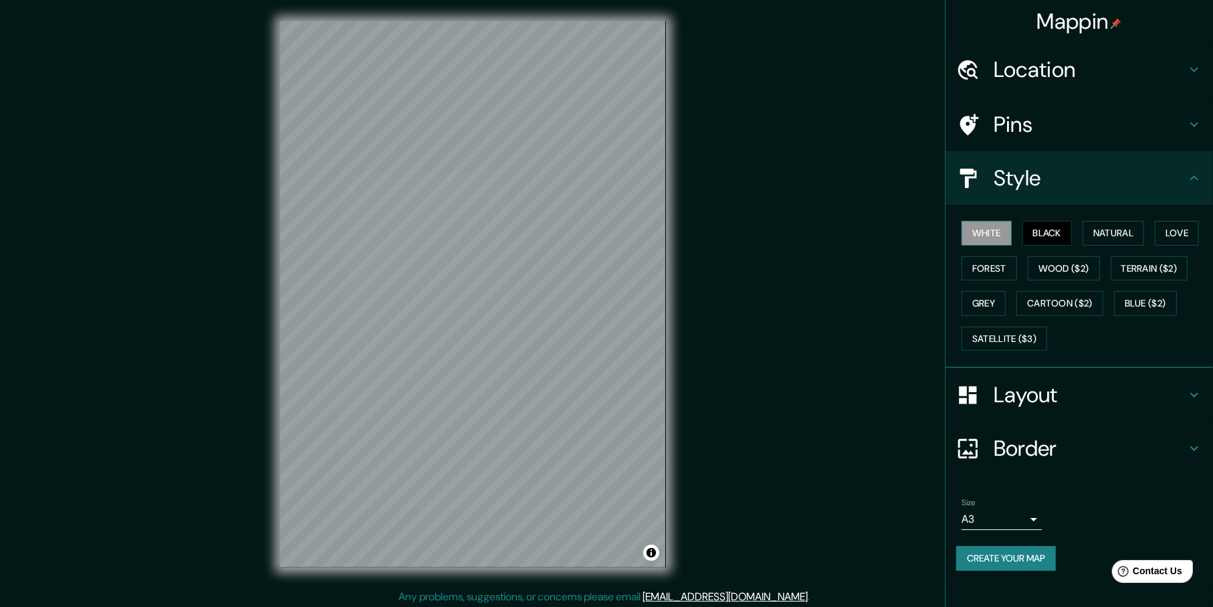
click at [999, 233] on button "White" at bounding box center [987, 233] width 50 height 25
click at [1065, 264] on button "Wood ($2)" at bounding box center [1064, 268] width 72 height 25
click at [1141, 271] on button "Terrain ($2)" at bounding box center [1150, 268] width 78 height 25
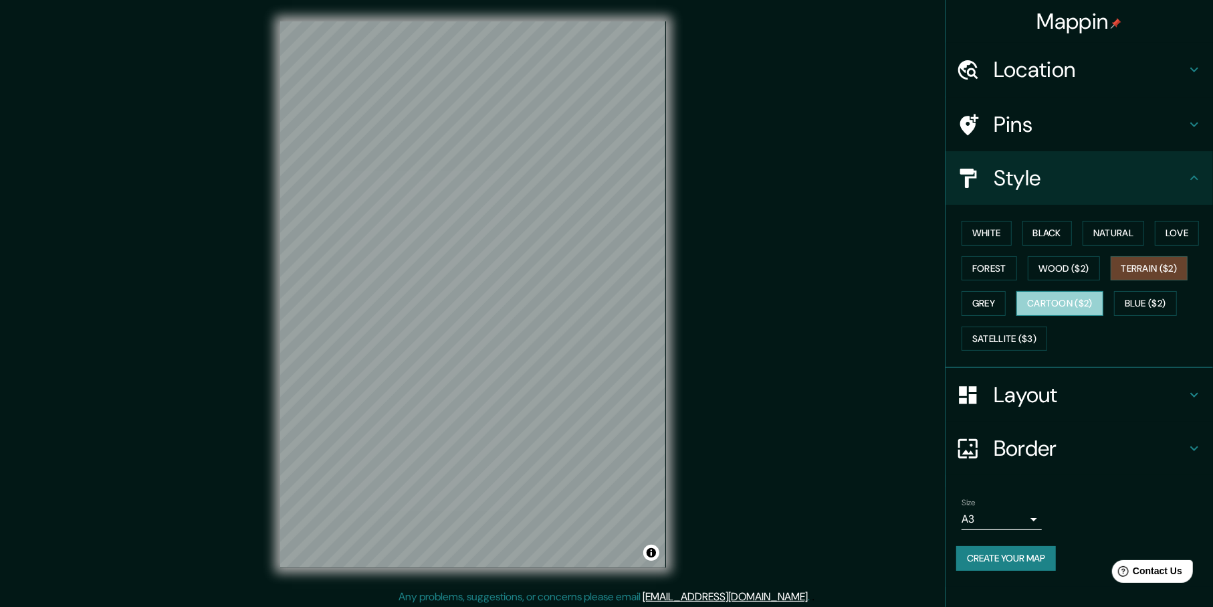
click at [1094, 298] on button "Cartoon ($2)" at bounding box center [1060, 303] width 87 height 25
click at [1032, 330] on button "Satellite ($3)" at bounding box center [1005, 338] width 86 height 25
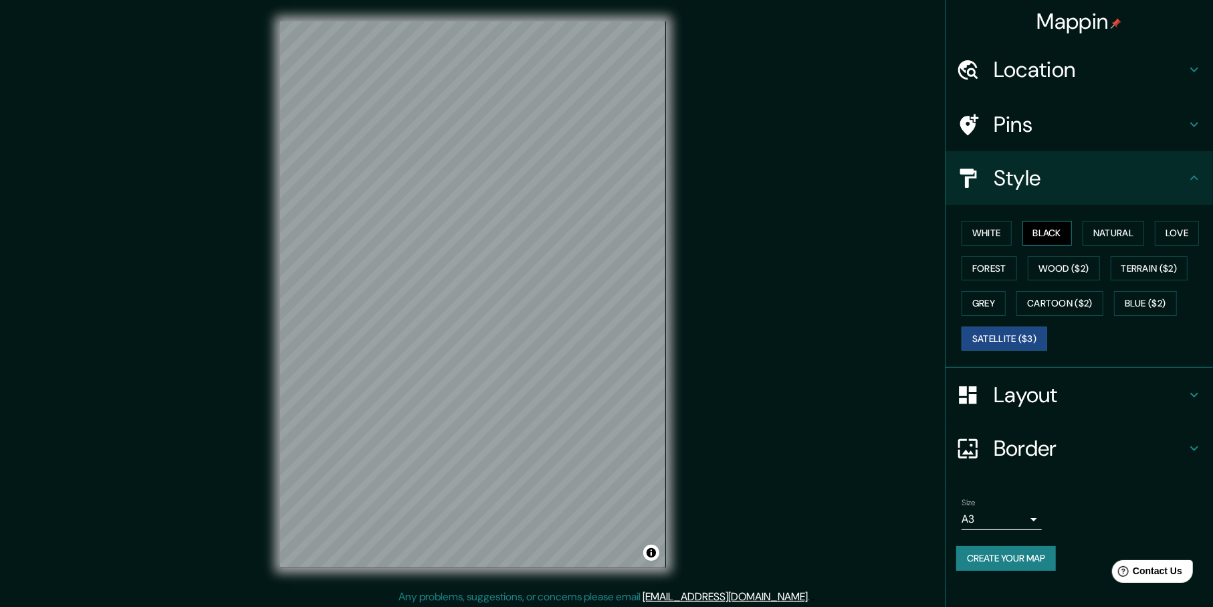
click at [1038, 233] on button "Black" at bounding box center [1048, 233] width 50 height 25
click at [975, 230] on button "White" at bounding box center [987, 233] width 50 height 25
click at [1025, 227] on button "Black" at bounding box center [1048, 233] width 50 height 25
click at [1008, 227] on button "White" at bounding box center [987, 233] width 50 height 25
click at [997, 256] on button "Forest" at bounding box center [990, 268] width 56 height 25
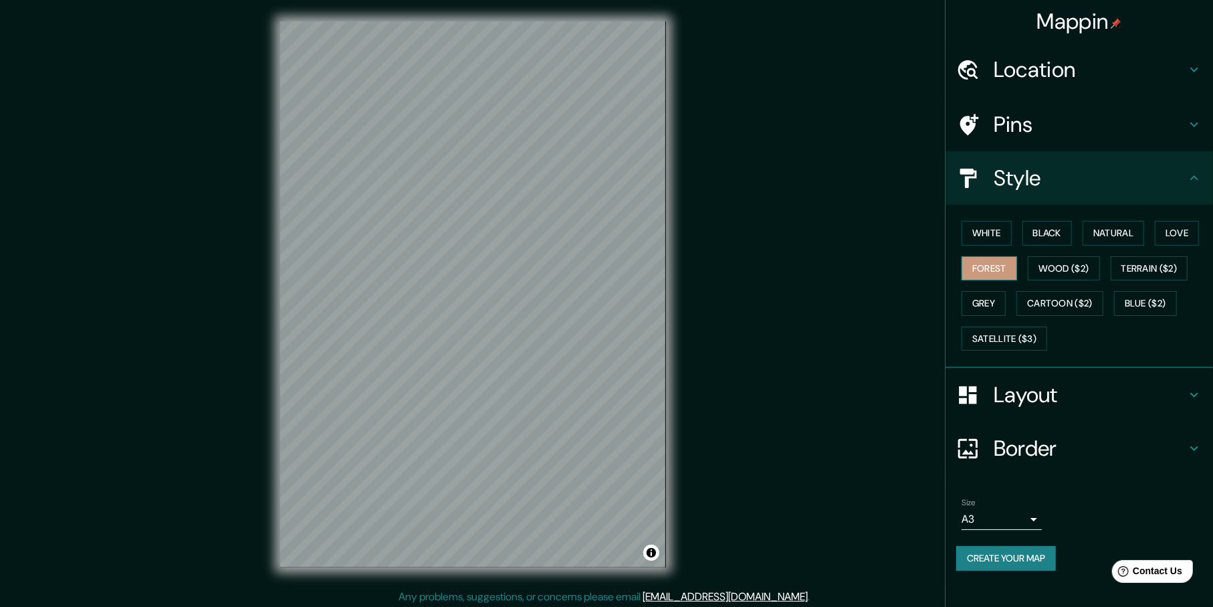
click at [996, 262] on button "Forest" at bounding box center [990, 268] width 56 height 25
click at [1036, 444] on h4 "Border" at bounding box center [1090, 448] width 193 height 27
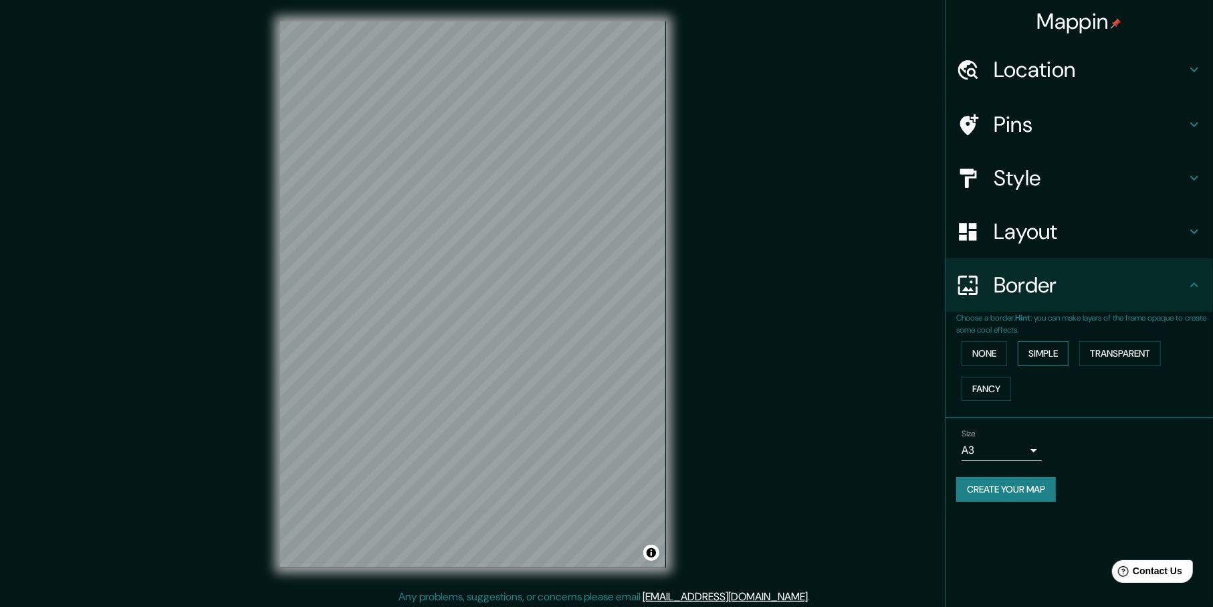
click at [1057, 357] on button "Simple" at bounding box center [1043, 353] width 51 height 25
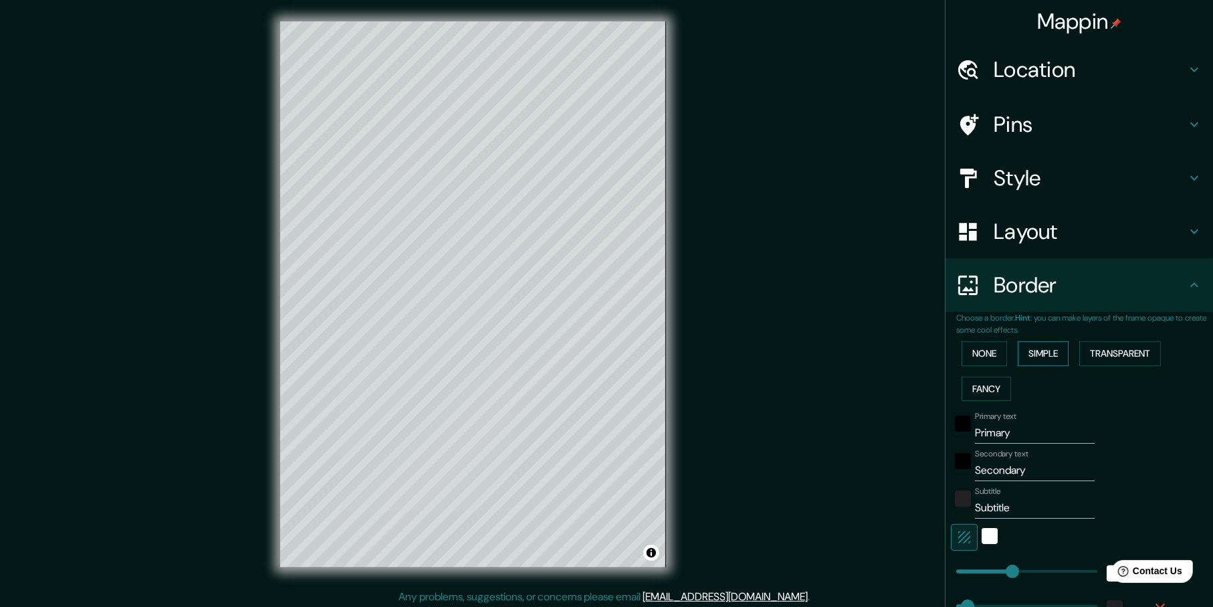
click at [1057, 357] on button "Simple" at bounding box center [1043, 353] width 51 height 25
type input "230"
type input "46"
click at [960, 427] on div at bounding box center [963, 427] width 24 height 32
click at [958, 425] on div "black" at bounding box center [963, 423] width 16 height 16
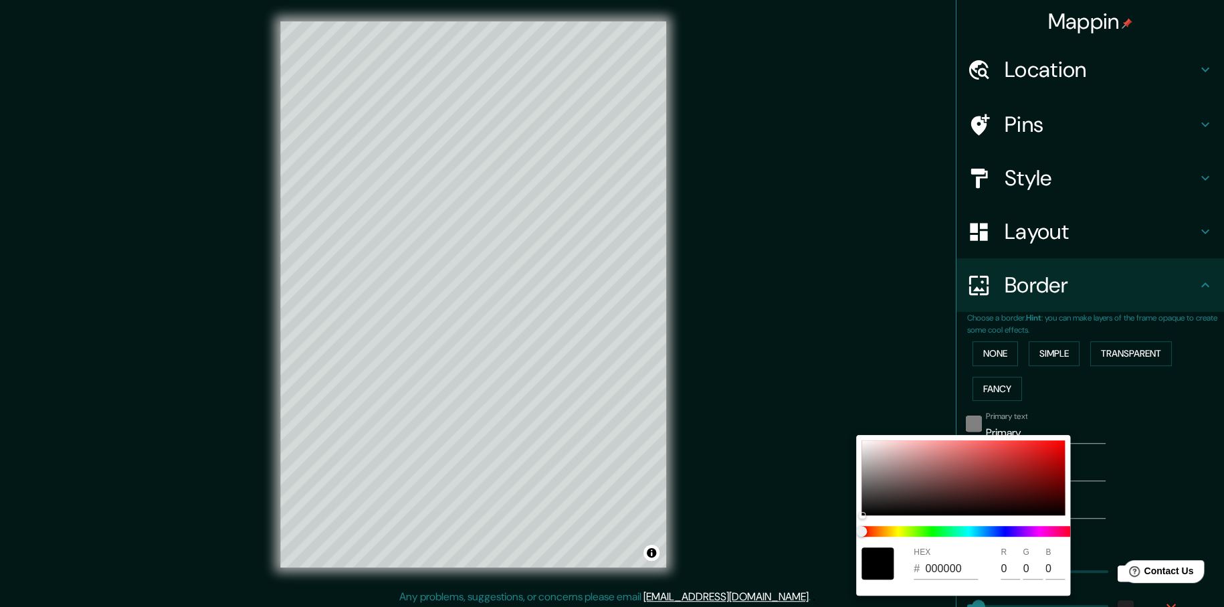
click at [958, 425] on div at bounding box center [612, 303] width 1224 height 607
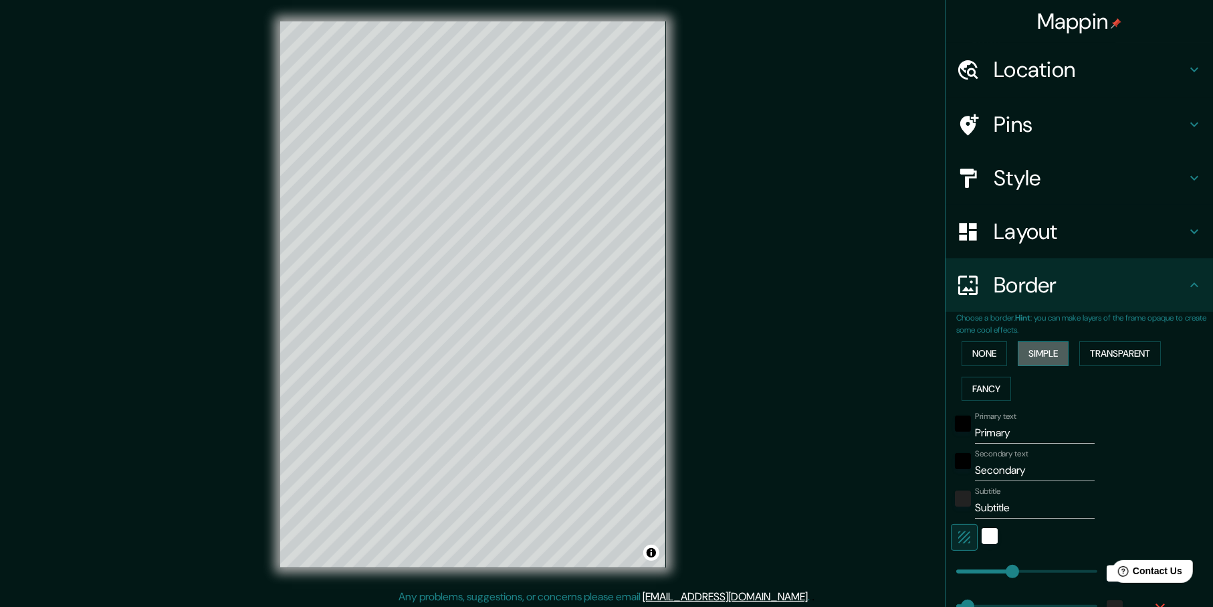
click at [1058, 357] on button "Simple" at bounding box center [1043, 353] width 51 height 25
type input "230"
type input "46"
click at [981, 388] on button "Fancy" at bounding box center [986, 389] width 49 height 25
click at [1079, 353] on button "Transparent" at bounding box center [1120, 353] width 82 height 25
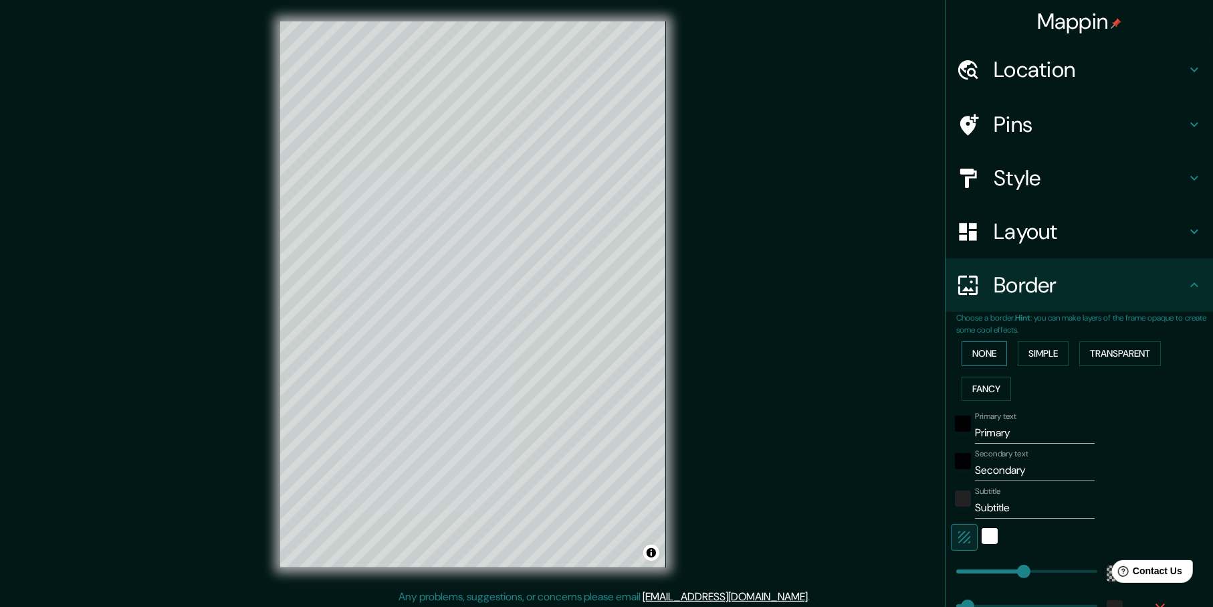
click at [987, 347] on button "None" at bounding box center [984, 353] width 45 height 25
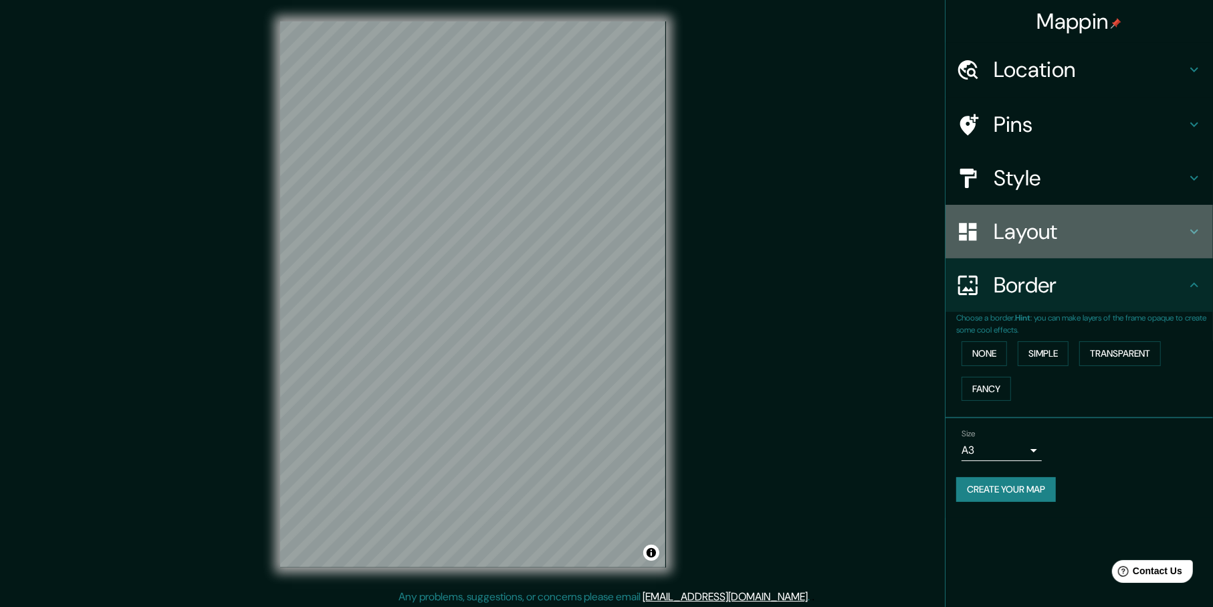
click at [1058, 240] on h4 "Layout" at bounding box center [1090, 231] width 193 height 27
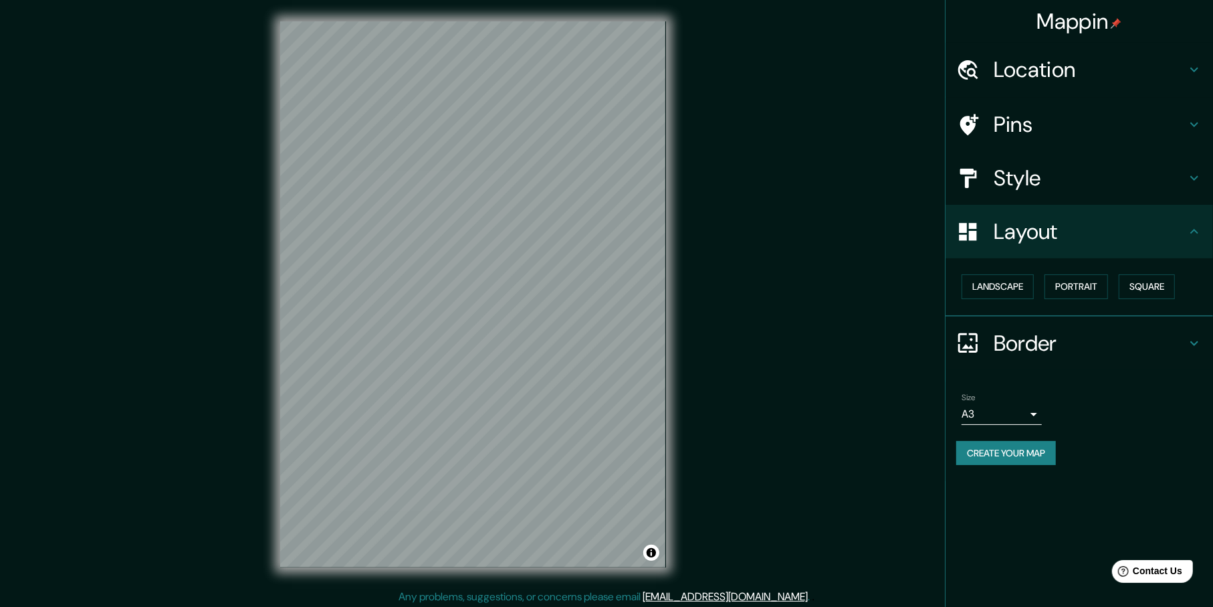
click at [1076, 301] on div "Landscape [GEOGRAPHIC_DATA]" at bounding box center [1084, 286] width 257 height 35
click at [1077, 295] on button "Portrait" at bounding box center [1077, 286] width 64 height 25
click at [1021, 294] on button "Landscape" at bounding box center [998, 286] width 72 height 25
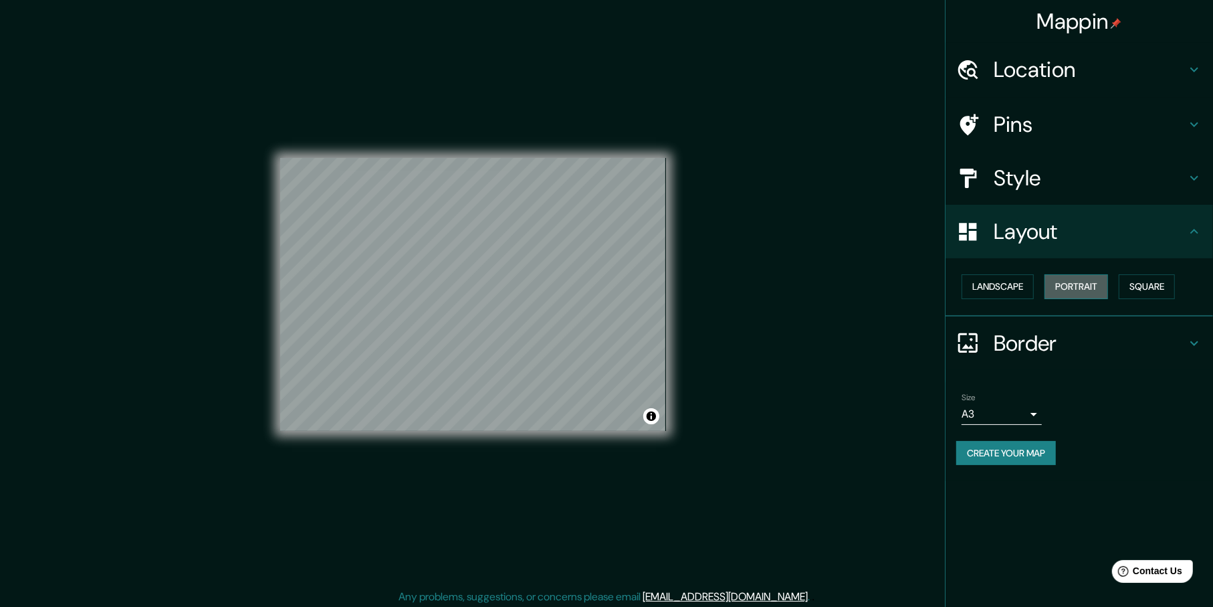
click at [1056, 292] on button "Portrait" at bounding box center [1077, 286] width 64 height 25
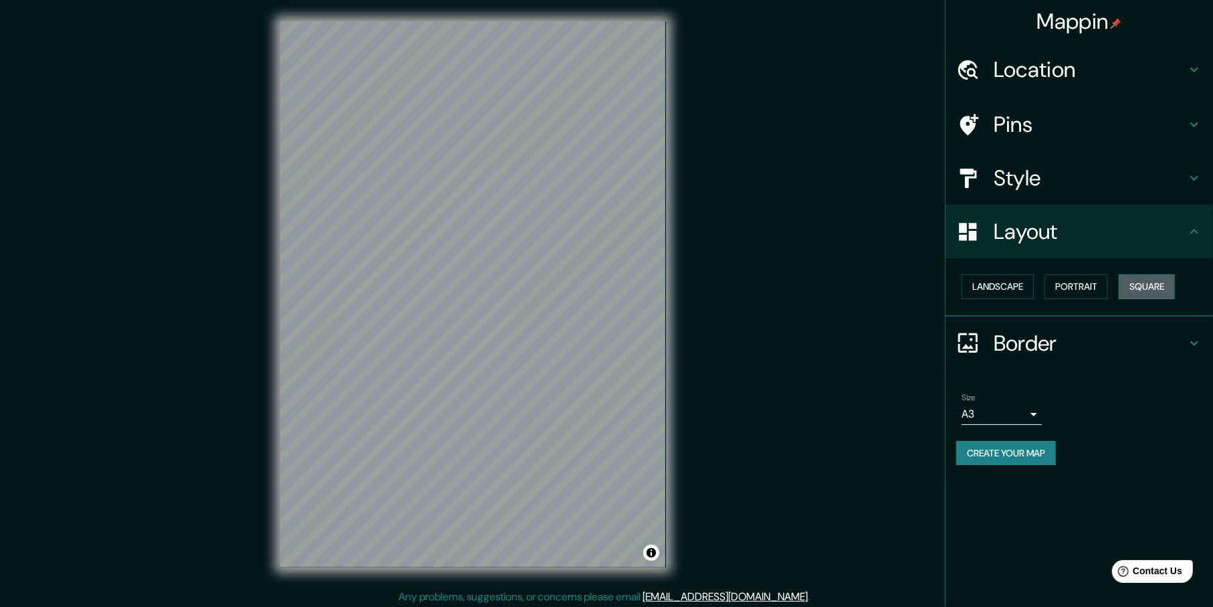
click at [1154, 280] on button "Square" at bounding box center [1147, 286] width 56 height 25
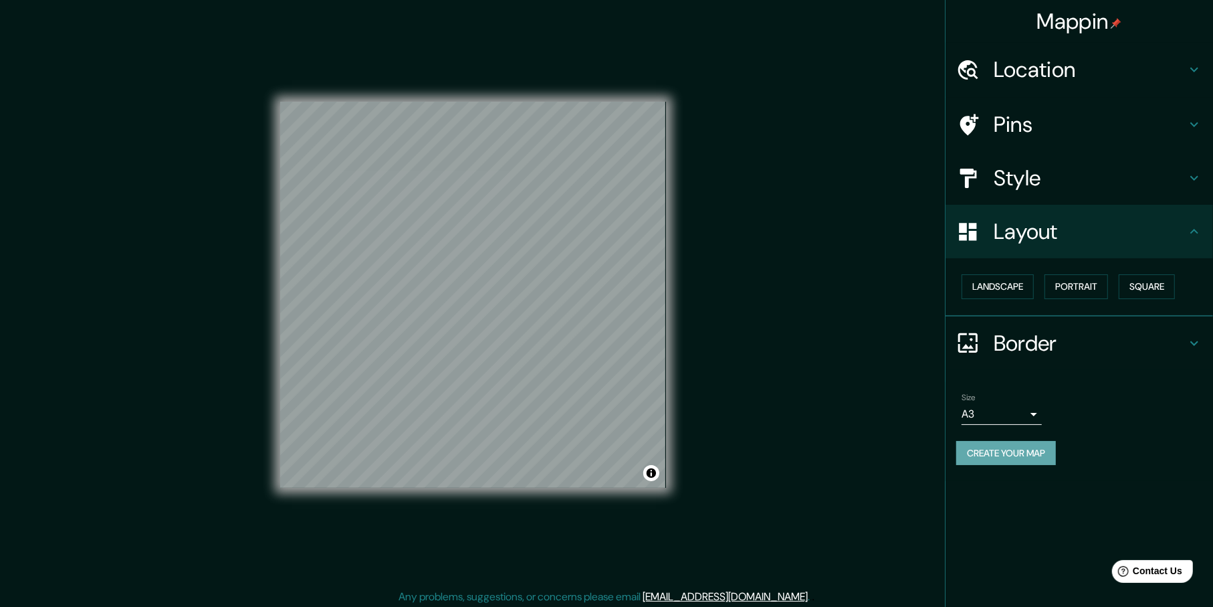
click at [1045, 454] on button "Create your map" at bounding box center [1006, 453] width 100 height 25
click at [1013, 452] on button "Create your map" at bounding box center [1006, 453] width 100 height 25
click at [1053, 449] on button "Create your map" at bounding box center [1006, 453] width 100 height 25
click at [1026, 361] on div "Border" at bounding box center [1080, 343] width 268 height 54
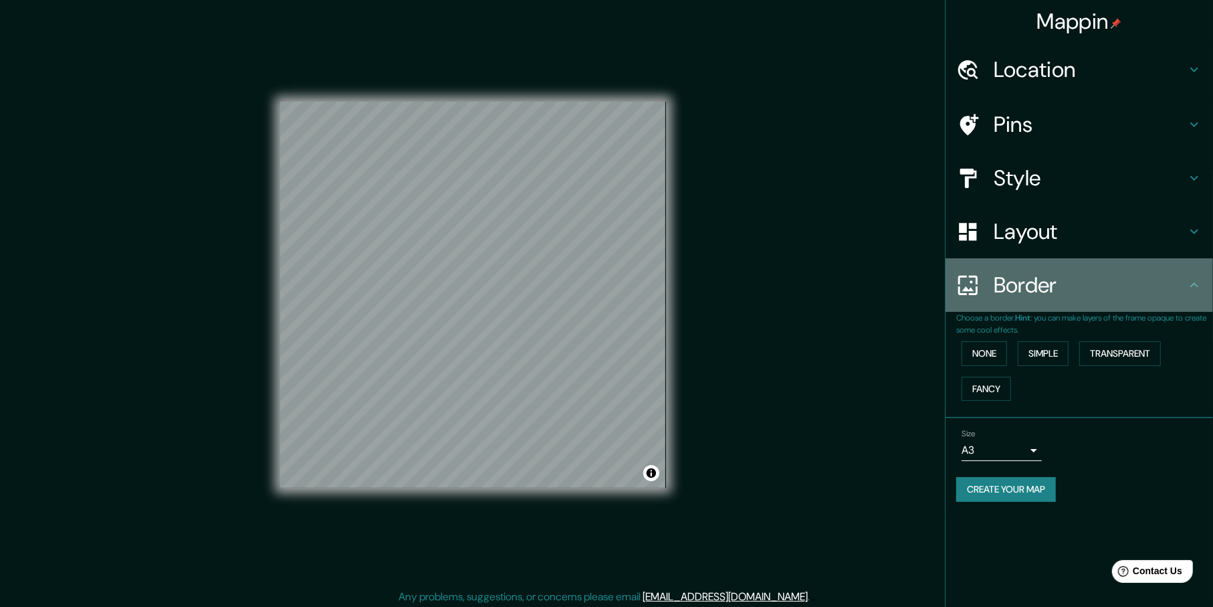
click at [1038, 296] on h4 "Border" at bounding box center [1090, 285] width 193 height 27
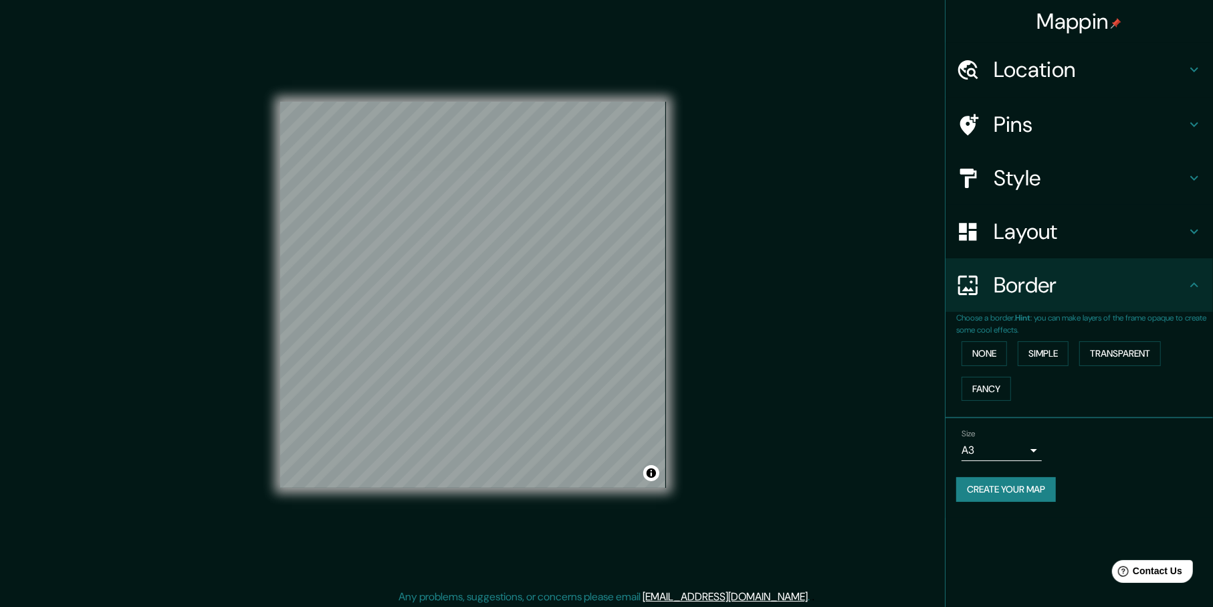
click at [1026, 459] on body "Mappin Location [GEOGRAPHIC_DATA], [GEOGRAPHIC_DATA], [GEOGRAPHIC_DATA] Pins St…" at bounding box center [606, 303] width 1213 height 607
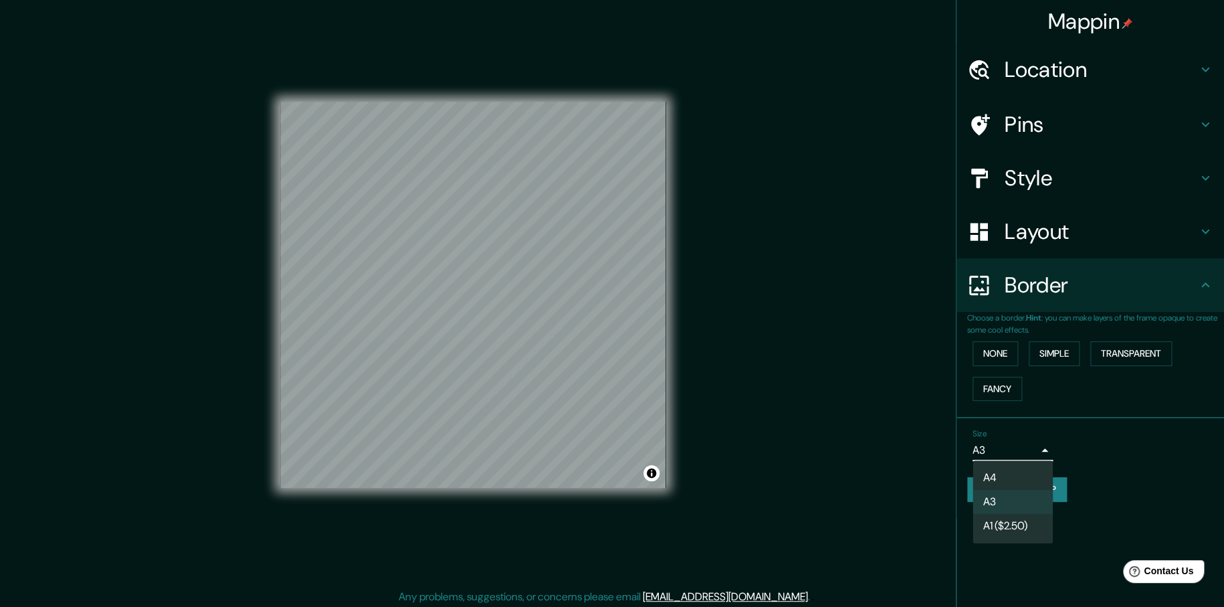
click at [1029, 498] on li "A3" at bounding box center [1012, 502] width 80 height 24
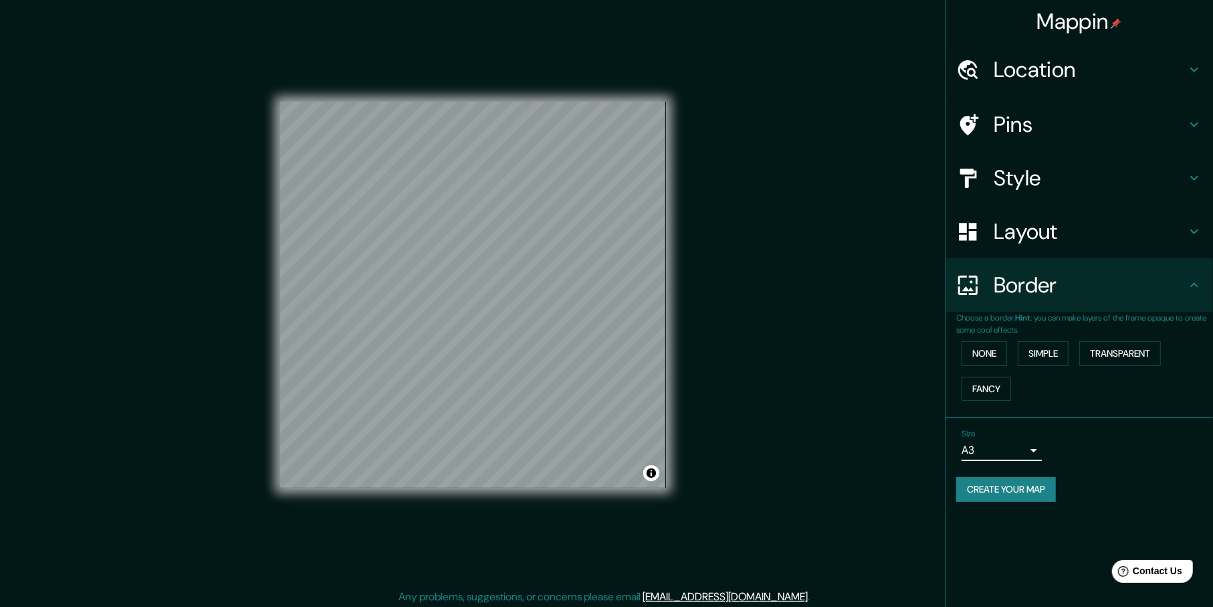
click at [1030, 458] on body "Mappin Location [GEOGRAPHIC_DATA], [GEOGRAPHIC_DATA], [GEOGRAPHIC_DATA] Pins St…" at bounding box center [606, 303] width 1213 height 607
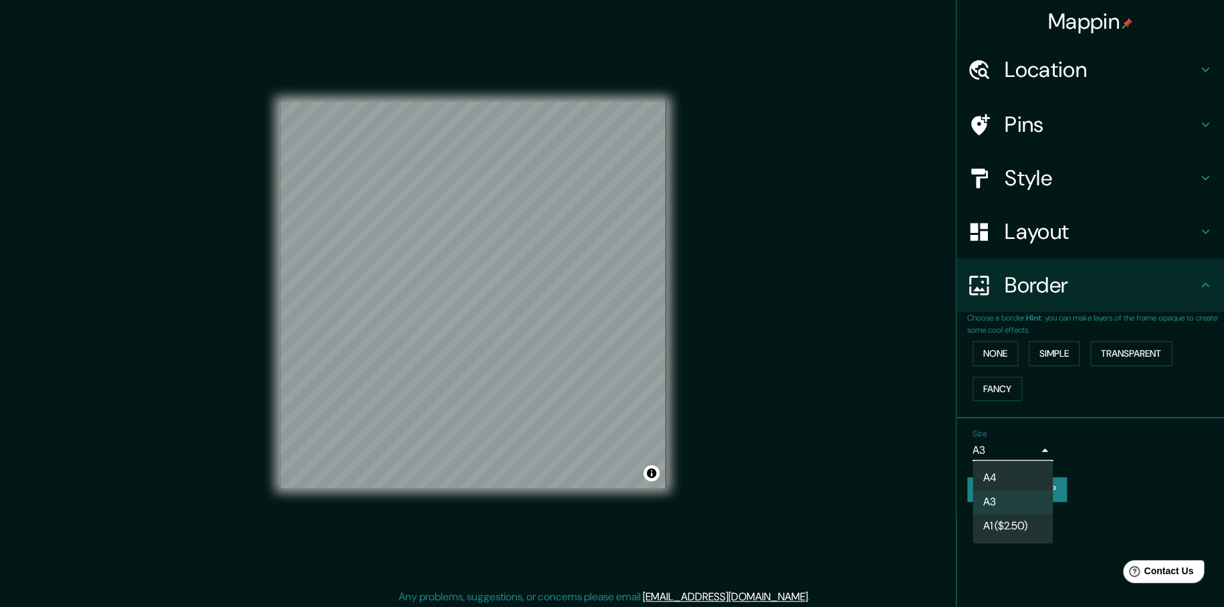
click at [1019, 473] on li "A4" at bounding box center [1012, 478] width 80 height 24
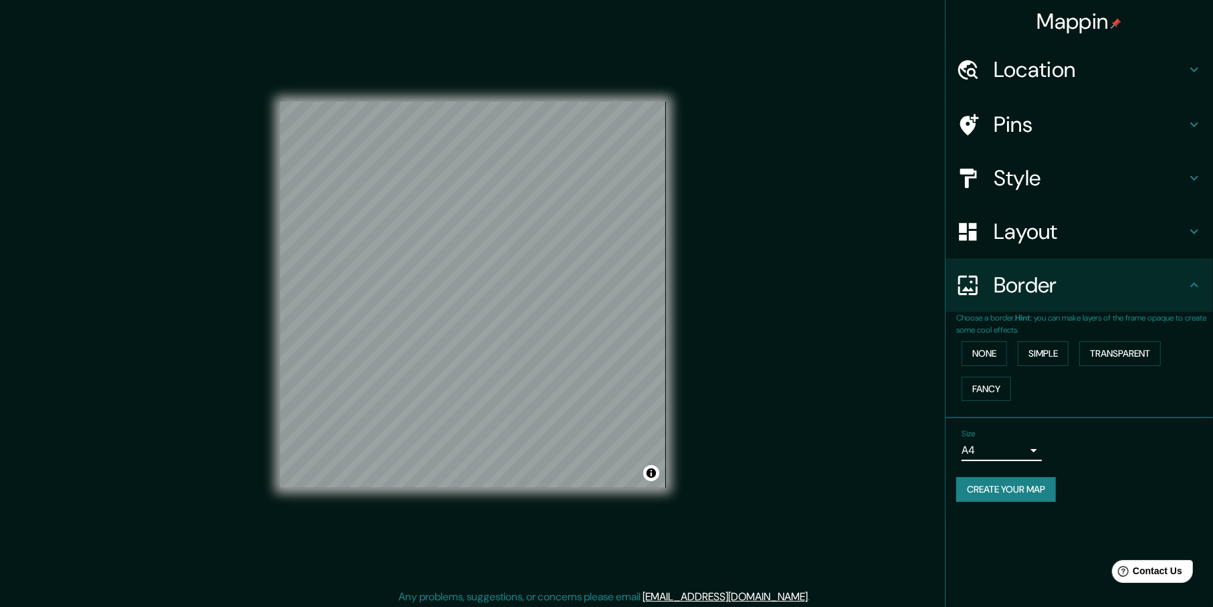
click at [1027, 494] on button "Create your map" at bounding box center [1006, 489] width 100 height 25
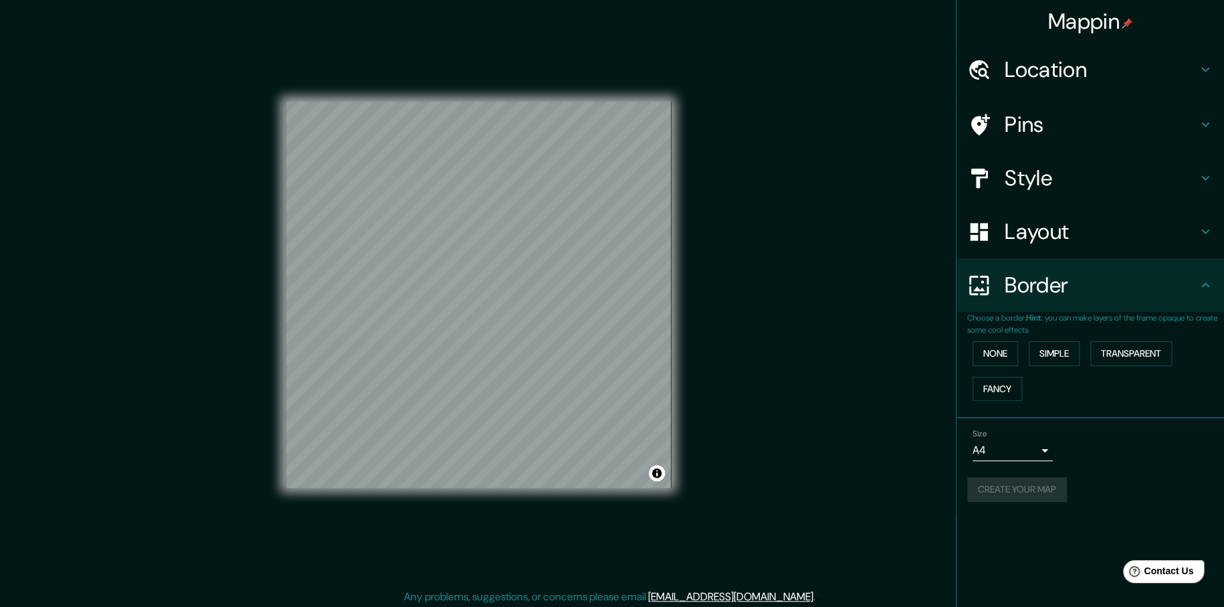
click at [1017, 449] on body "Mappin Location [GEOGRAPHIC_DATA], [GEOGRAPHIC_DATA], [GEOGRAPHIC_DATA] Pins St…" at bounding box center [612, 303] width 1224 height 607
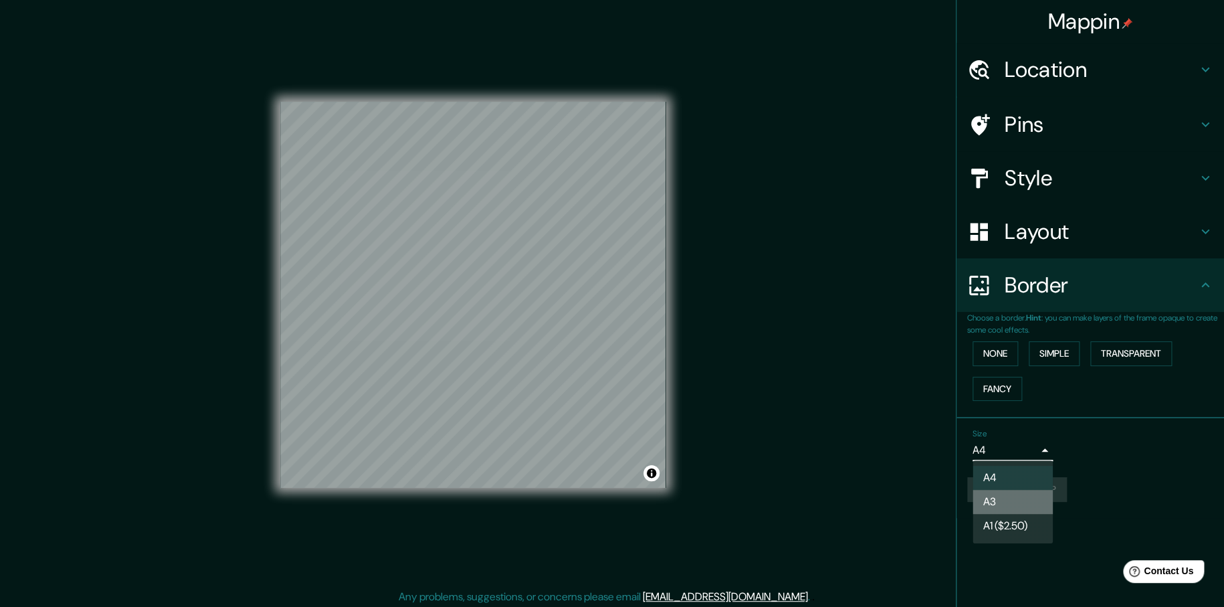
click at [1014, 495] on li "A3" at bounding box center [1012, 502] width 80 height 24
type input "a4"
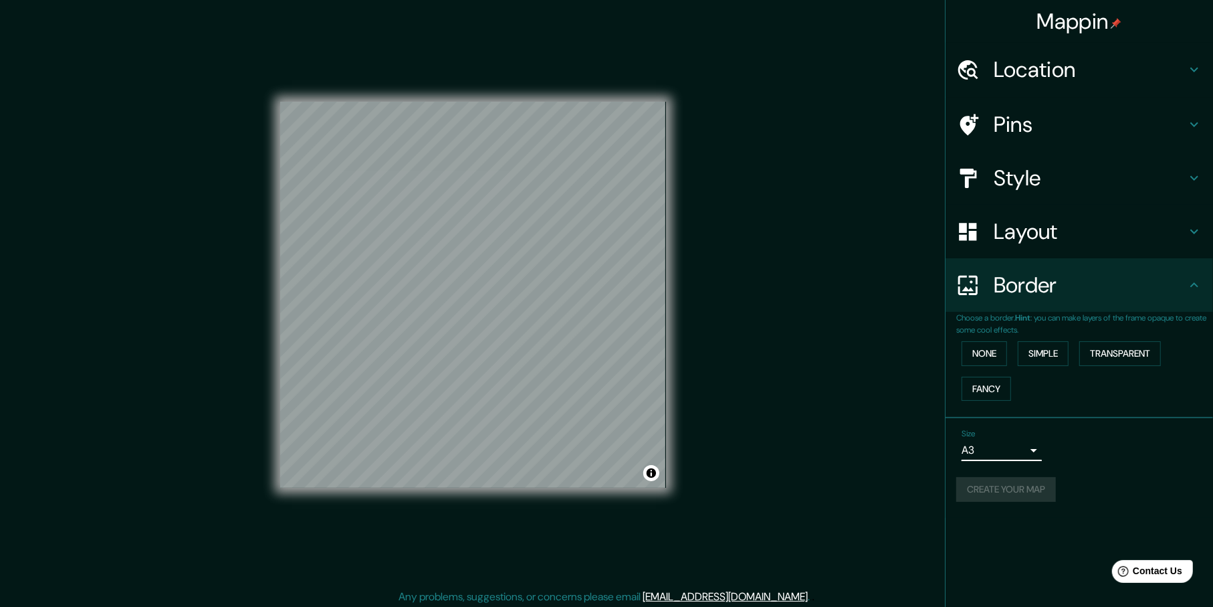
click at [1095, 464] on div "Size A3 a4" at bounding box center [1079, 444] width 246 height 43
click at [1102, 60] on h4 "Location" at bounding box center [1090, 69] width 193 height 27
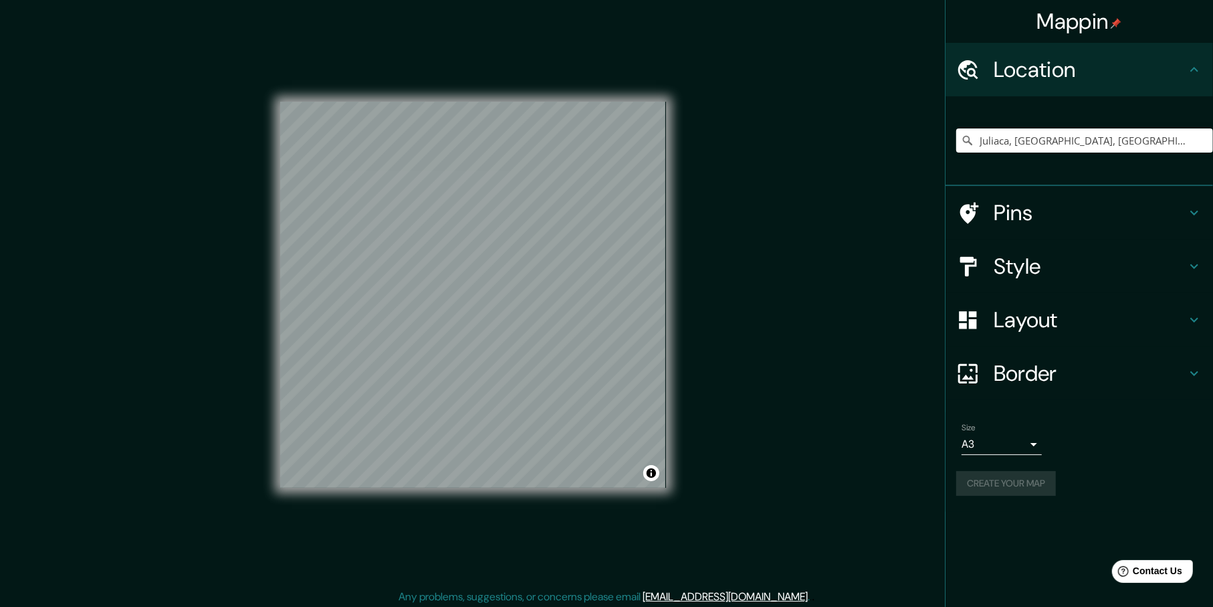
click at [1092, 74] on h4 "Location" at bounding box center [1090, 69] width 193 height 27
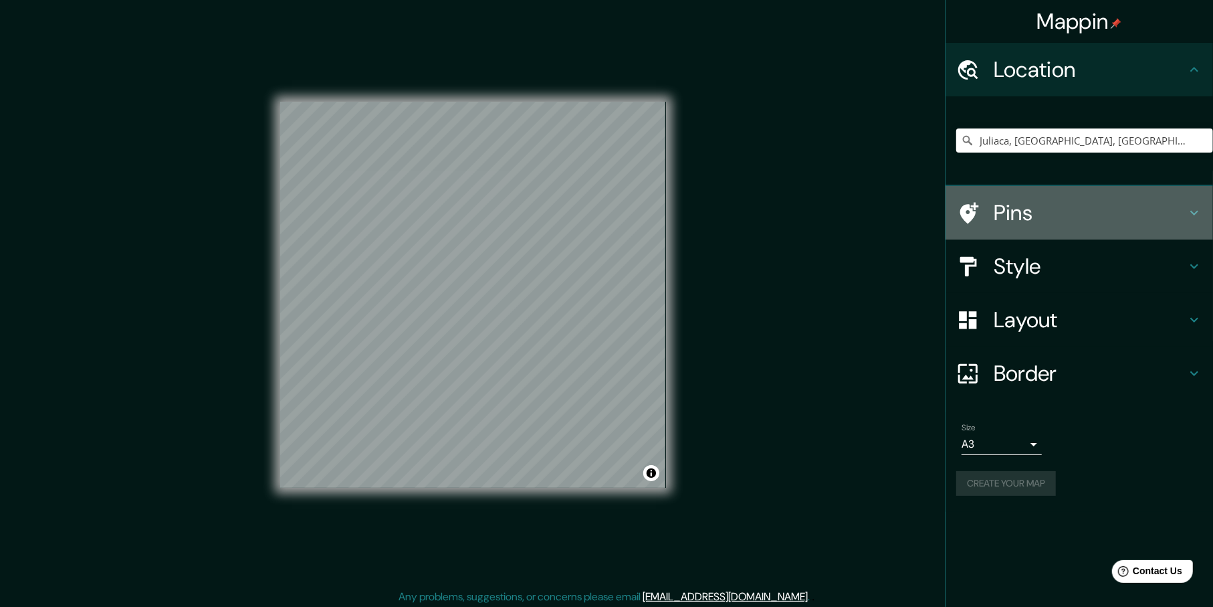
click at [1076, 186] on div "Pins" at bounding box center [1080, 213] width 268 height 54
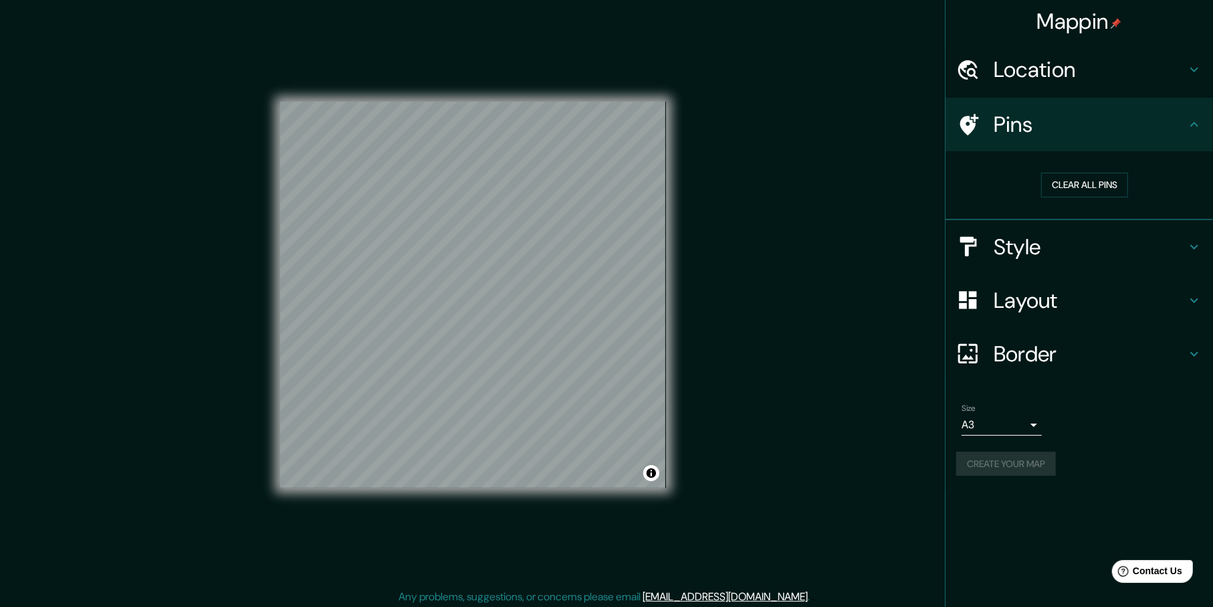
click at [1067, 221] on div "Style" at bounding box center [1080, 247] width 268 height 54
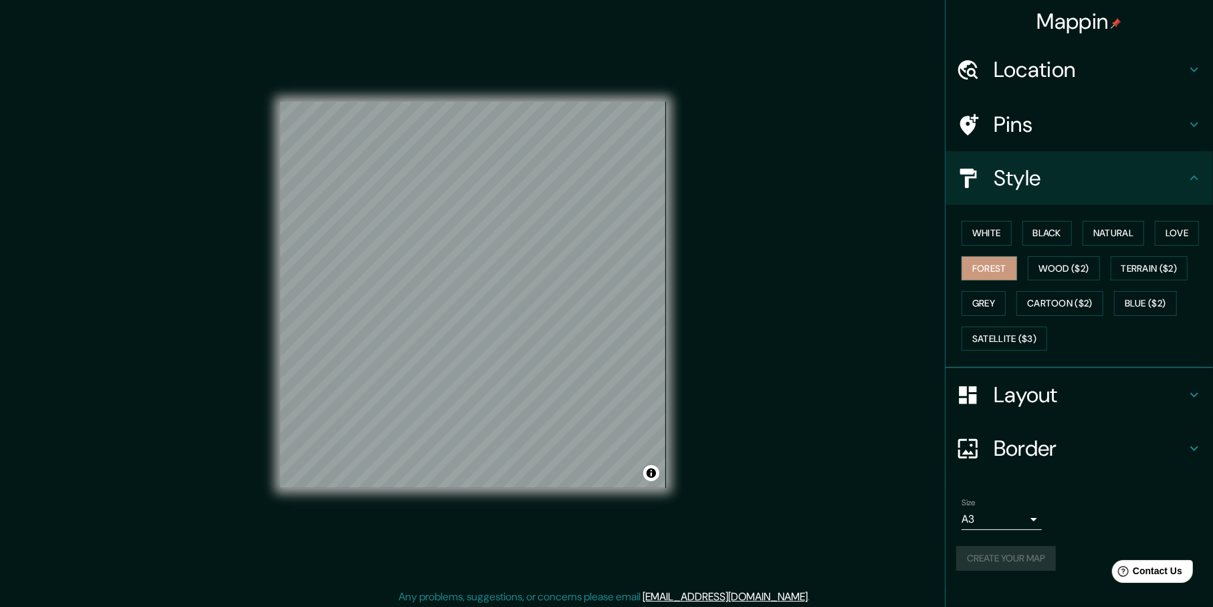
click at [1082, 368] on div "Layout" at bounding box center [1080, 395] width 268 height 54
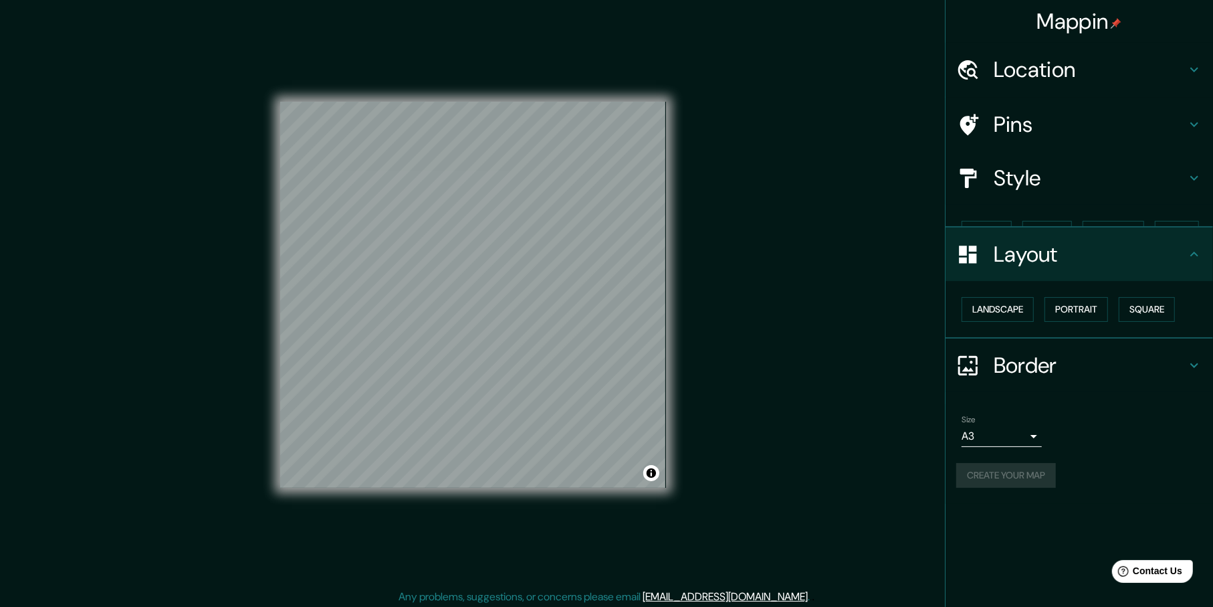
click at [1090, 389] on div "Border" at bounding box center [1080, 365] width 268 height 54
